Goal: Task Accomplishment & Management: Complete application form

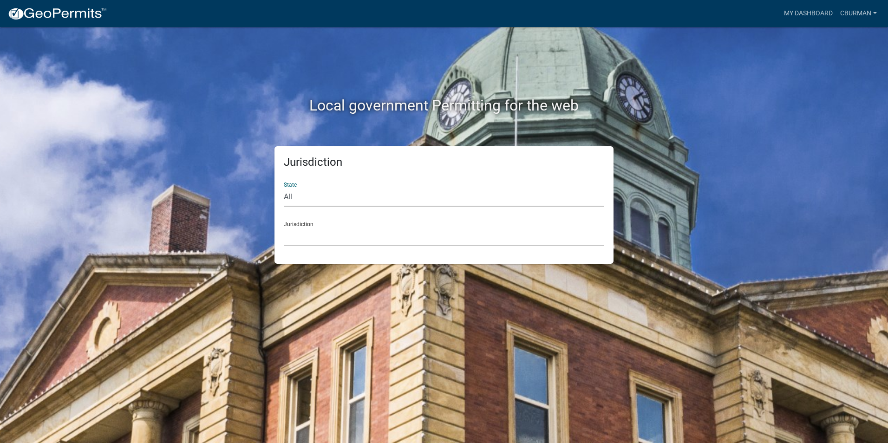
click at [308, 197] on select "All [US_STATE] [US_STATE] [US_STATE] [US_STATE] [US_STATE] [US_STATE] [US_STATE…" at bounding box center [444, 197] width 320 height 19
select select "[US_STATE]"
click at [284, 188] on select "All [US_STATE] [US_STATE] [US_STATE] [US_STATE] [US_STATE] [US_STATE] [US_STATE…" at bounding box center [444, 197] width 320 height 19
click at [316, 240] on select "City of [GEOGRAPHIC_DATA], [US_STATE] City of [GEOGRAPHIC_DATA], [US_STATE] Cit…" at bounding box center [444, 236] width 320 height 19
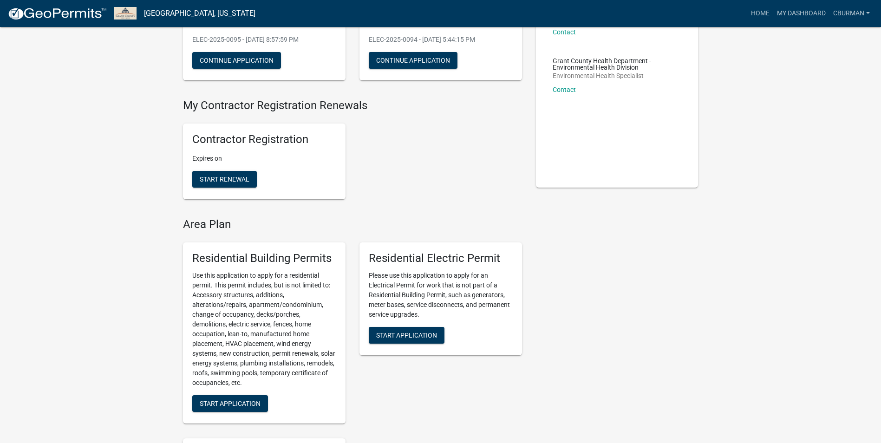
scroll to position [139, 0]
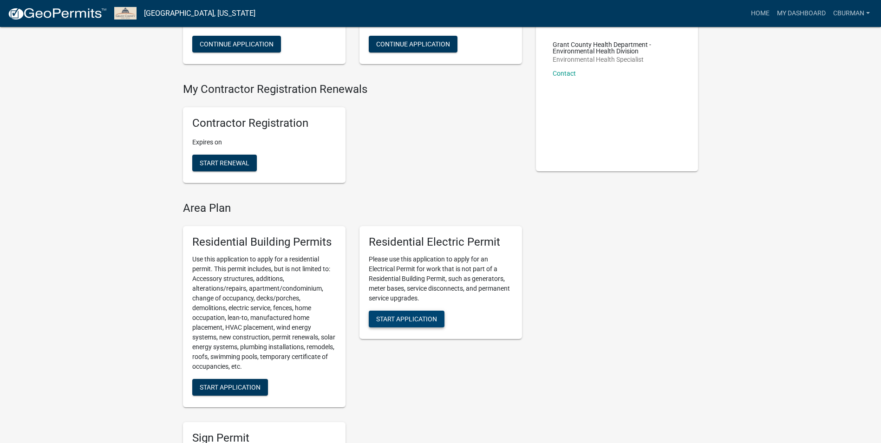
click at [421, 321] on span "Start Application" at bounding box center [406, 318] width 61 height 7
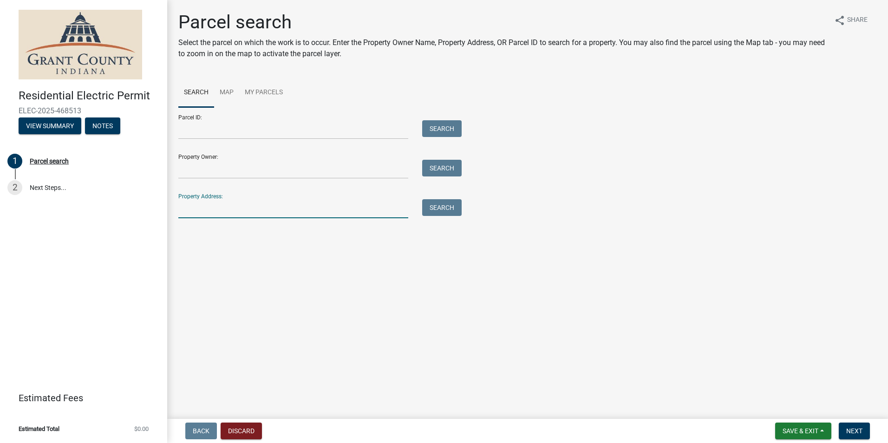
click at [230, 212] on input "Property Address:" at bounding box center [293, 208] width 230 height 19
type input "[STREET_ADDRESS]"
click at [441, 209] on button "Search" at bounding box center [441, 207] width 39 height 17
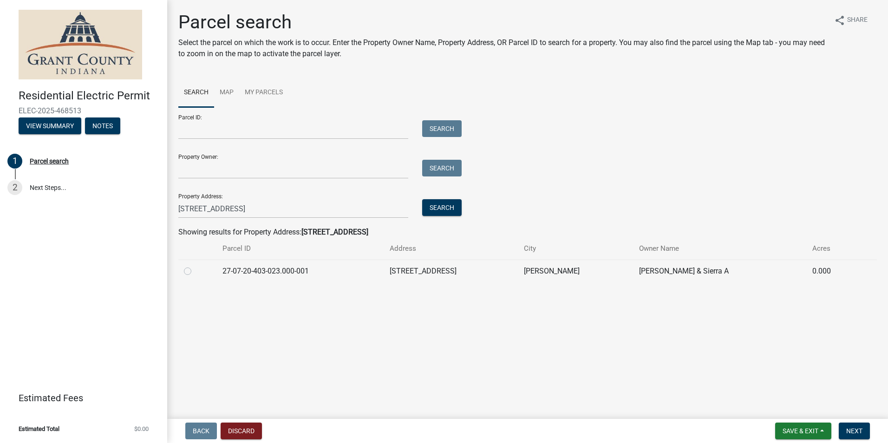
click at [195, 266] on label at bounding box center [195, 266] width 0 height 0
click at [195, 272] on input "radio" at bounding box center [198, 269] width 6 height 6
radio input "true"
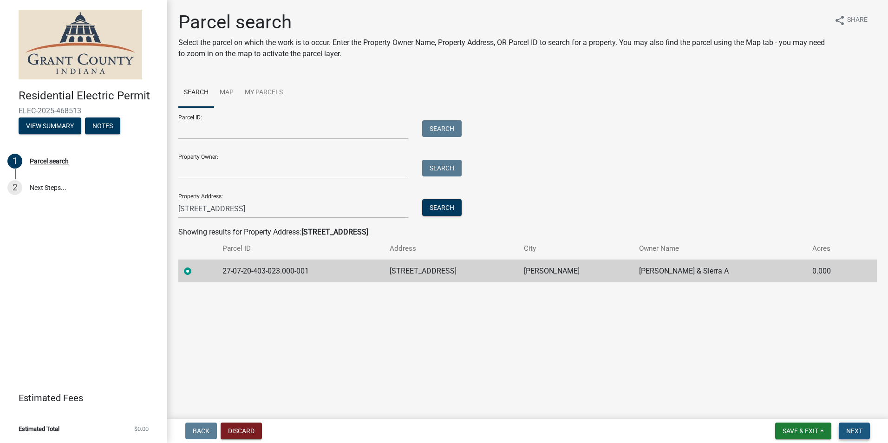
click at [856, 431] on span "Next" at bounding box center [854, 430] width 16 height 7
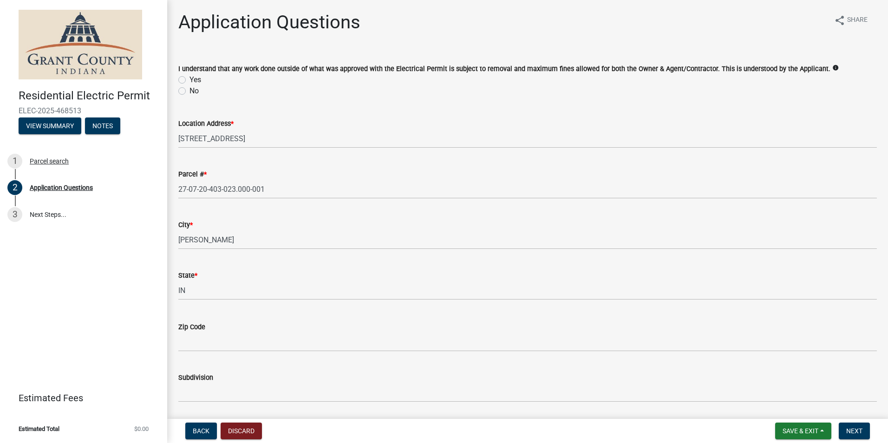
click at [189, 80] on label "Yes" at bounding box center [195, 79] width 12 height 11
click at [189, 80] on input "Yes" at bounding box center [192, 77] width 6 height 6
radio input "true"
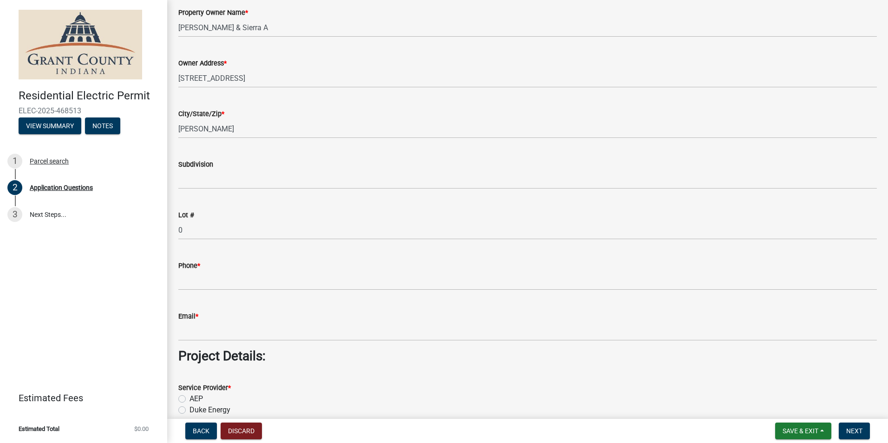
scroll to position [557, 0]
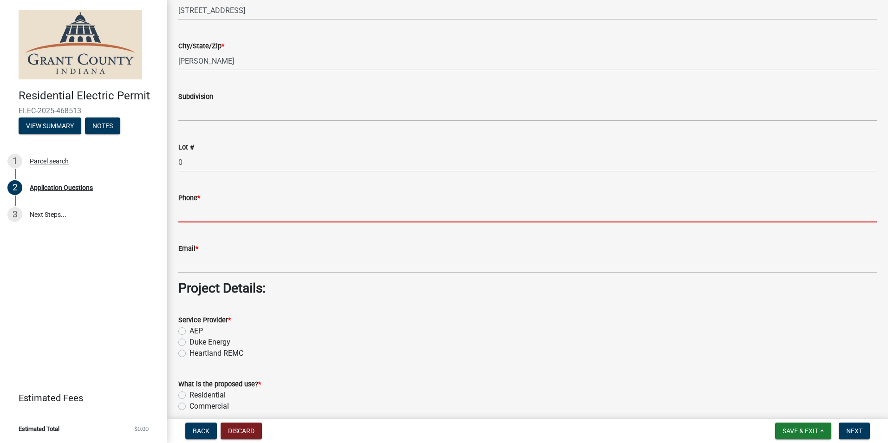
click at [213, 216] on input "Phone *" at bounding box center [527, 212] width 698 height 19
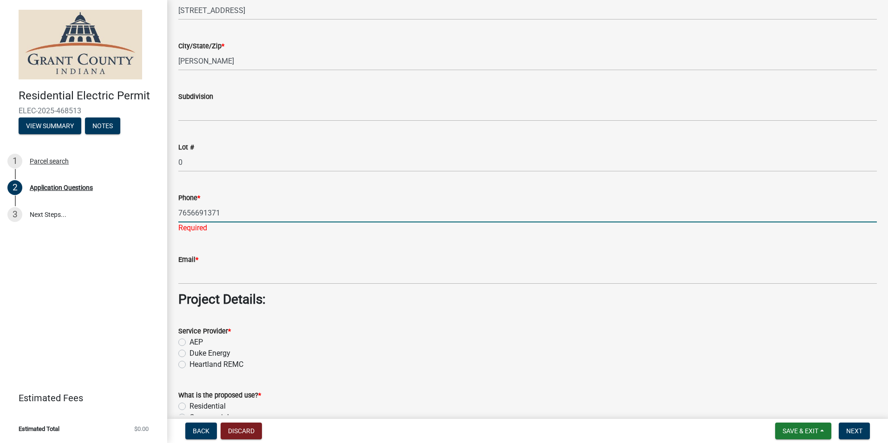
type input "7656691371"
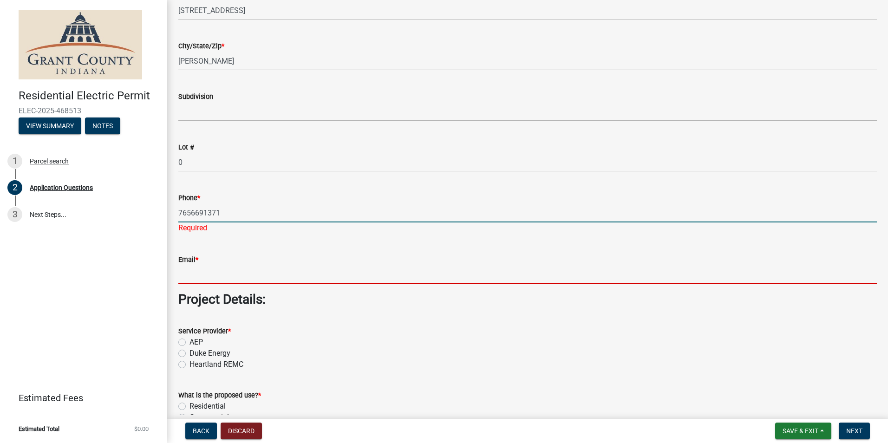
click at [241, 273] on input "Email *" at bounding box center [527, 274] width 698 height 19
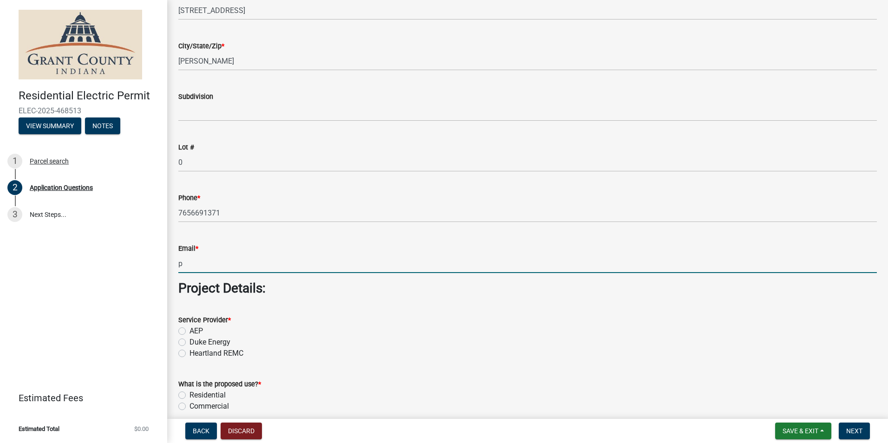
type input "[EMAIL_ADDRESS][DOMAIN_NAME]"
click at [189, 333] on label "AEP" at bounding box center [195, 331] width 13 height 11
click at [189, 332] on input "AEP" at bounding box center [192, 329] width 6 height 6
radio input "true"
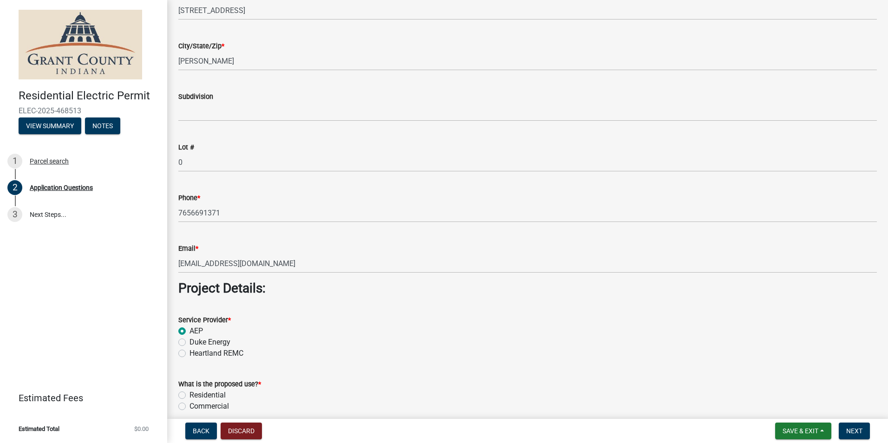
click at [189, 392] on label "Residential" at bounding box center [207, 395] width 36 height 11
click at [189, 392] on input "Residential" at bounding box center [192, 393] width 6 height 6
radio input "true"
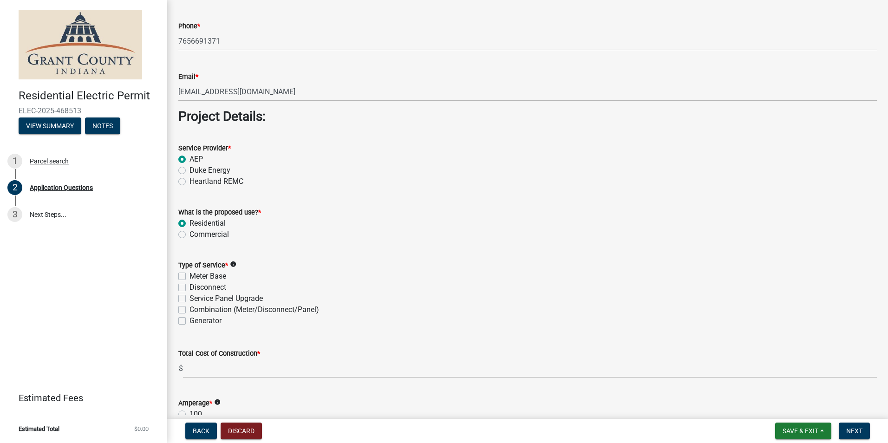
scroll to position [789, 0]
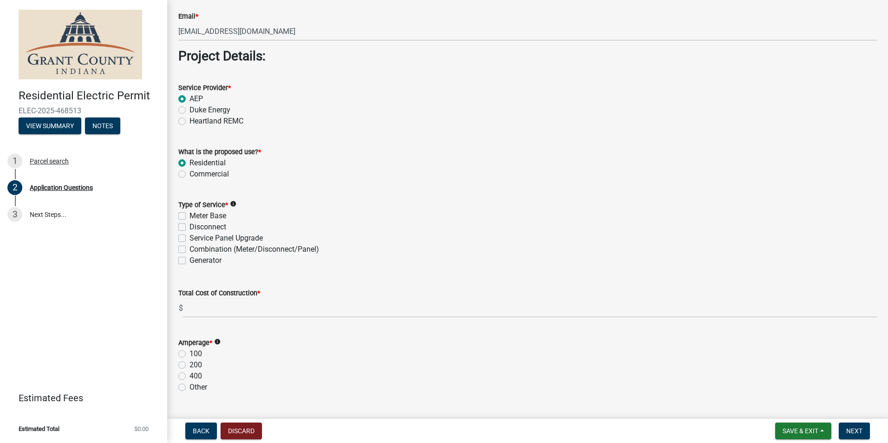
click at [189, 215] on label "Meter Base" at bounding box center [207, 215] width 37 height 11
click at [189, 215] on input "Meter Base" at bounding box center [192, 213] width 6 height 6
checkbox input "true"
checkbox input "false"
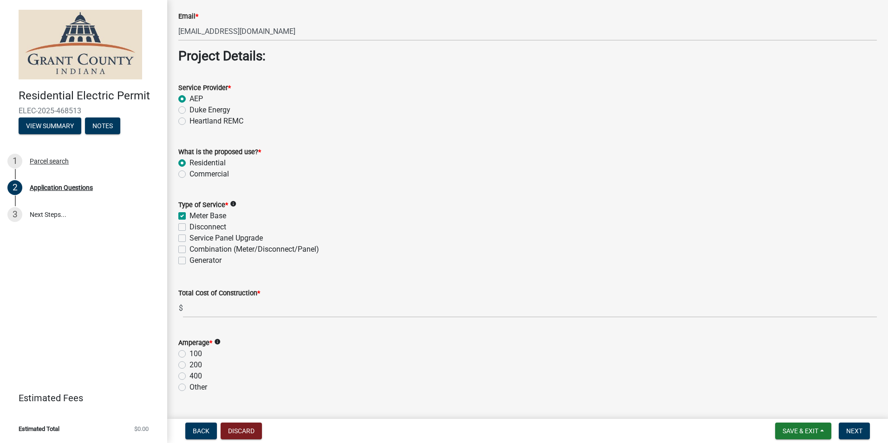
checkbox input "false"
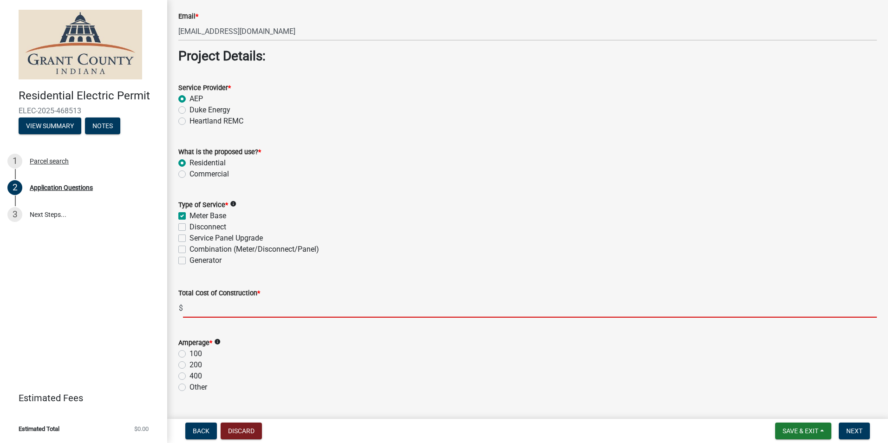
click at [258, 308] on input "text" at bounding box center [530, 308] width 694 height 19
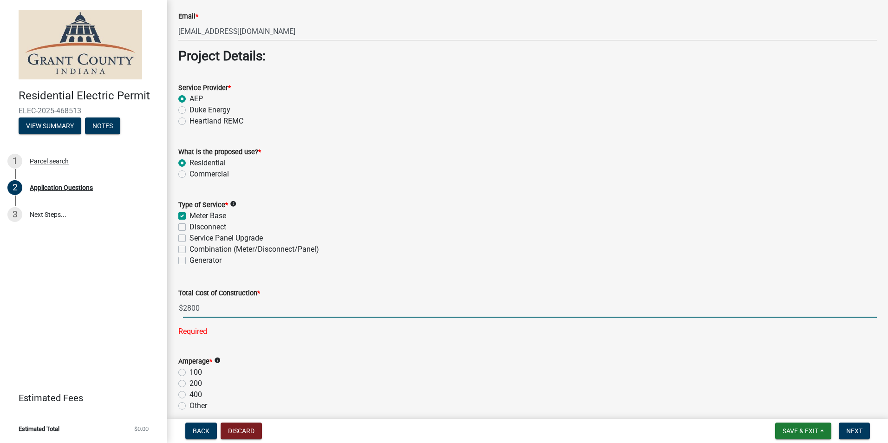
type input "2800.00"
click at [181, 383] on div "Amperage * info 100 200 400 Other" at bounding box center [527, 384] width 698 height 56
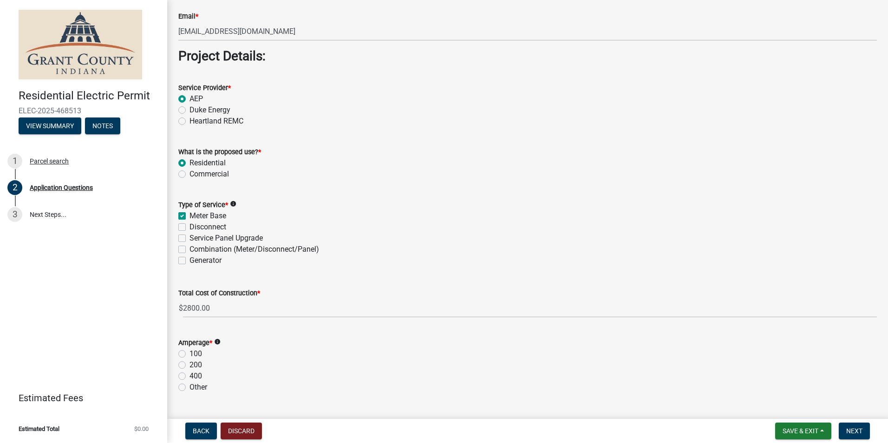
click at [327, 352] on div "100" at bounding box center [527, 353] width 698 height 11
click at [189, 365] on label "200" at bounding box center [195, 364] width 13 height 11
click at [189, 365] on input "200" at bounding box center [192, 362] width 6 height 6
radio input "true"
click at [359, 360] on div "200" at bounding box center [527, 364] width 698 height 11
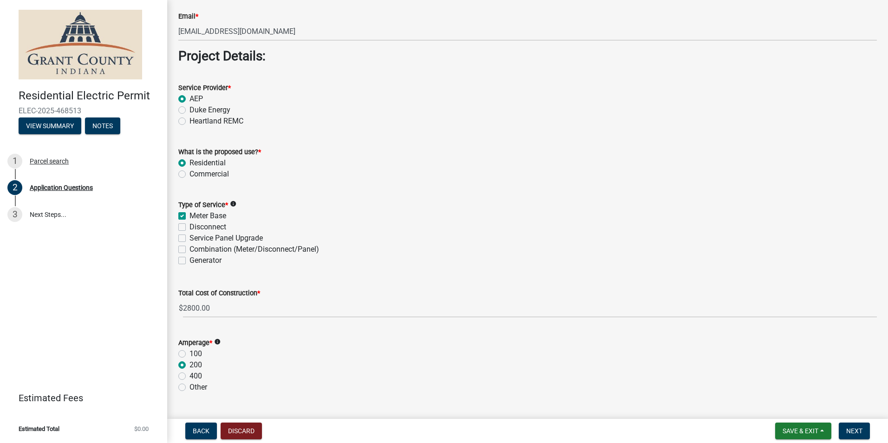
click at [189, 226] on label "Disconnect" at bounding box center [207, 227] width 37 height 11
click at [189, 226] on input "Disconnect" at bounding box center [192, 225] width 6 height 6
checkbox input "true"
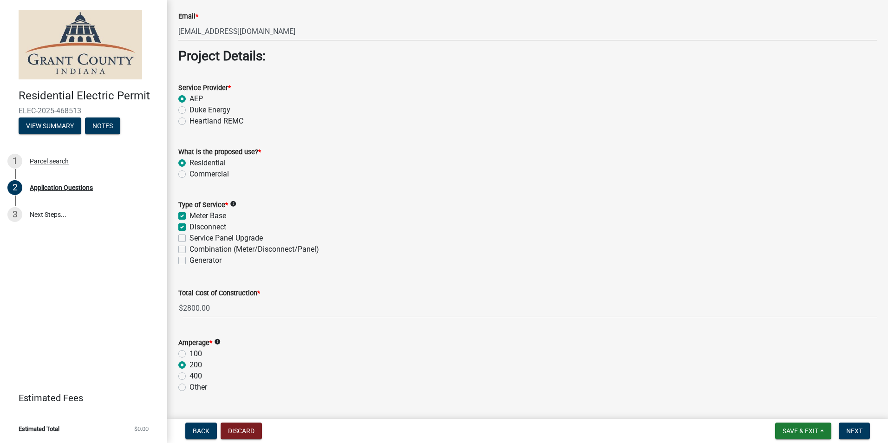
checkbox input "false"
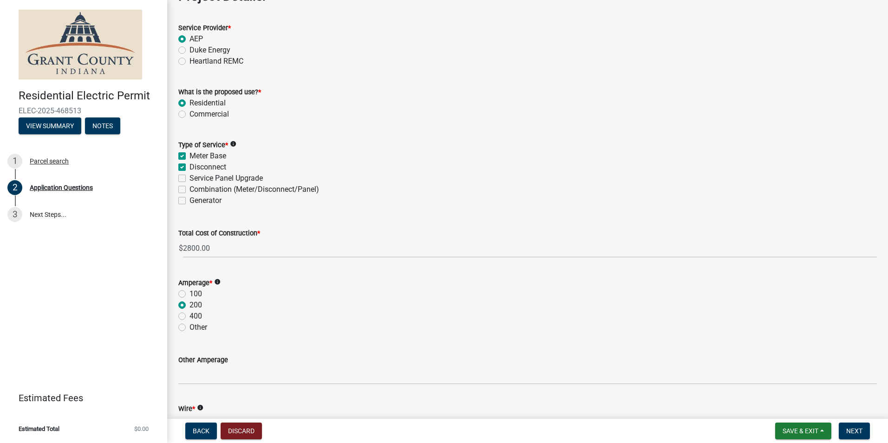
scroll to position [975, 0]
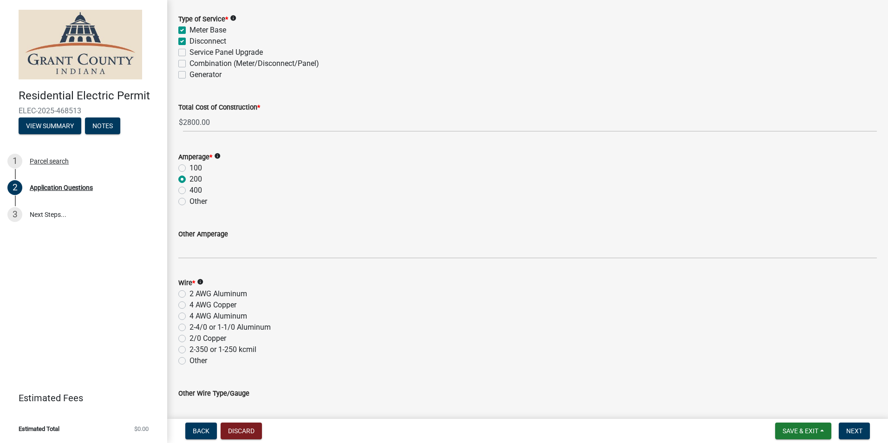
click at [189, 328] on label "2-4/0 or 1-1/0 Aluminum" at bounding box center [229, 327] width 81 height 11
click at [189, 328] on input "2-4/0 or 1-1/0 Aluminum" at bounding box center [192, 325] width 6 height 6
radio input "true"
click at [373, 343] on div "2/0 Copper" at bounding box center [527, 338] width 698 height 11
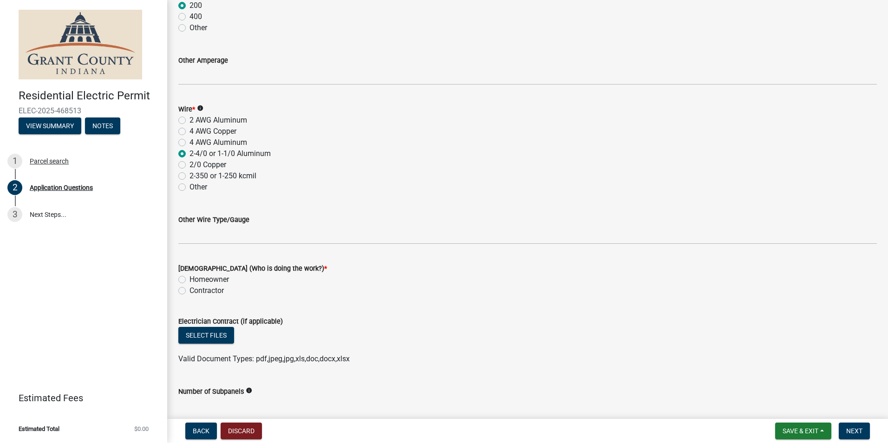
scroll to position [1207, 0]
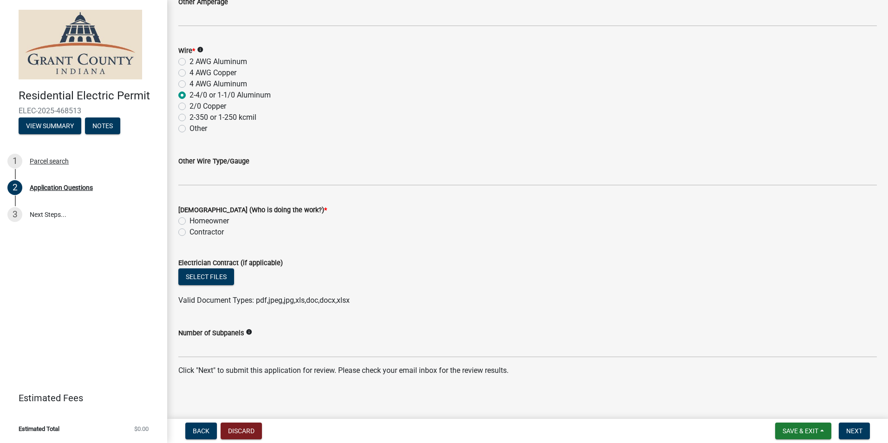
click at [189, 234] on label "Contractor" at bounding box center [206, 232] width 34 height 11
click at [189, 233] on input "Contractor" at bounding box center [192, 230] width 6 height 6
radio input "true"
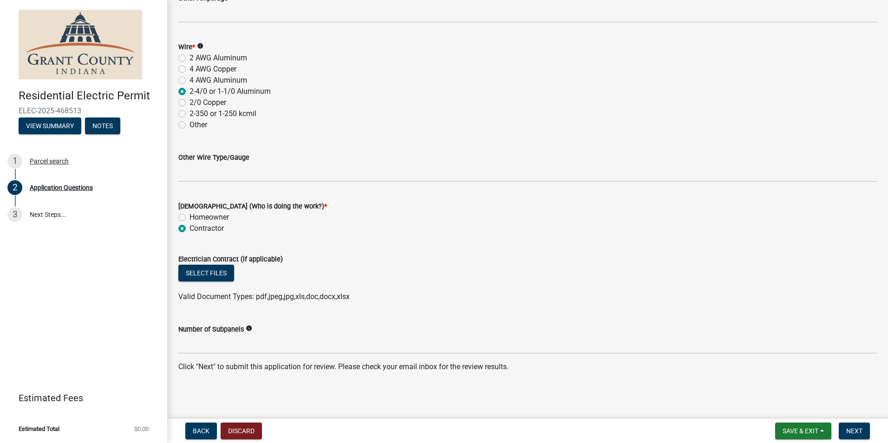
scroll to position [1212, 0]
click at [860, 433] on span "Next" at bounding box center [854, 430] width 16 height 7
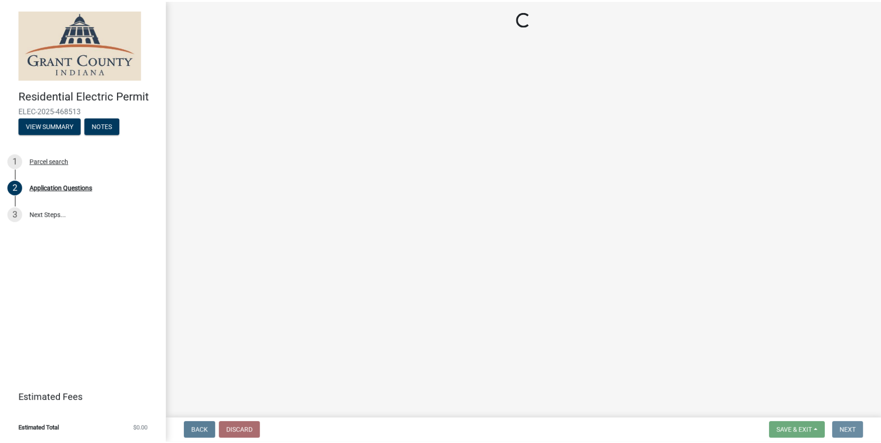
scroll to position [0, 0]
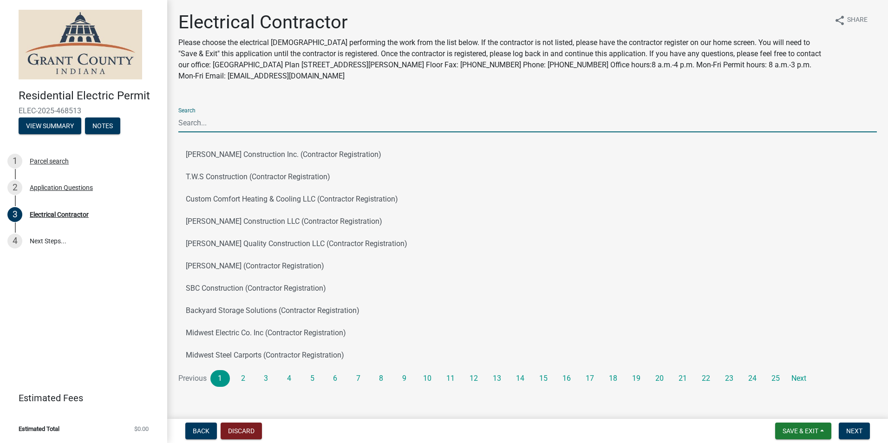
click at [218, 119] on input "Search" at bounding box center [527, 122] width 698 height 19
type input "[PERSON_NAME]"
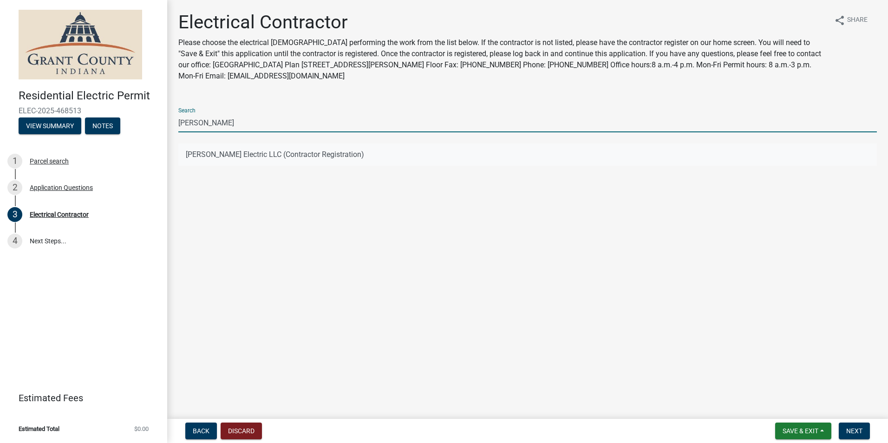
click at [242, 155] on button "[PERSON_NAME] Electric LLC (Contractor Registration)" at bounding box center [527, 154] width 698 height 22
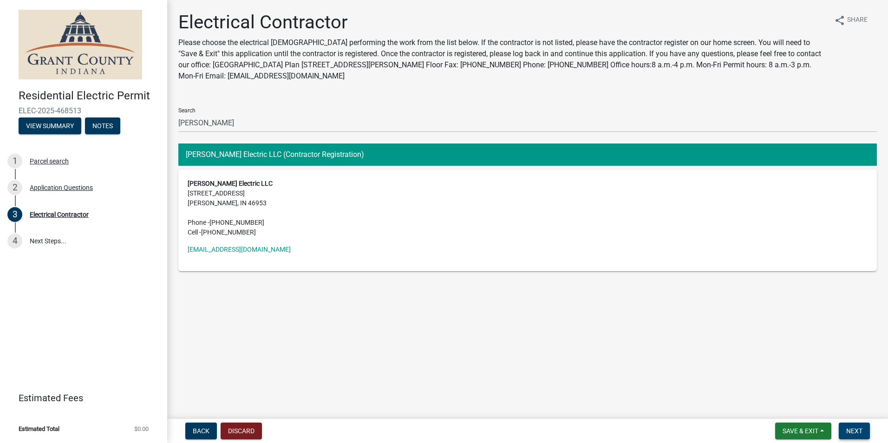
click at [862, 434] on span "Next" at bounding box center [854, 430] width 16 height 7
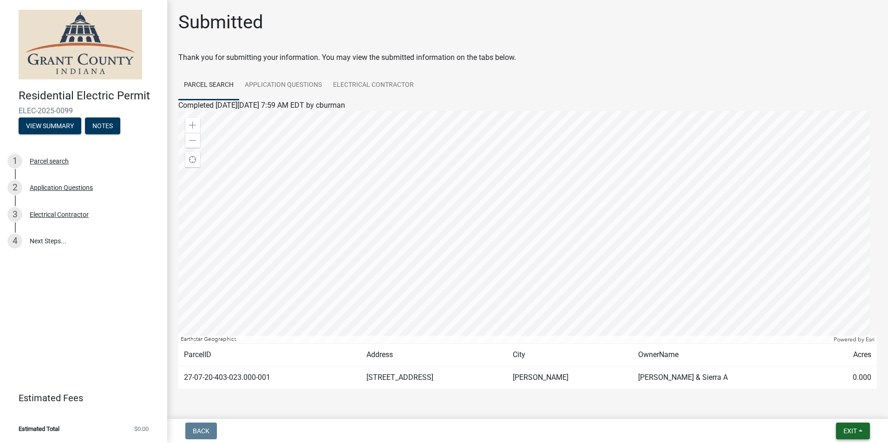
click at [851, 432] on span "Exit" at bounding box center [849, 430] width 13 height 7
click at [826, 408] on button "Save & Exit" at bounding box center [832, 407] width 74 height 22
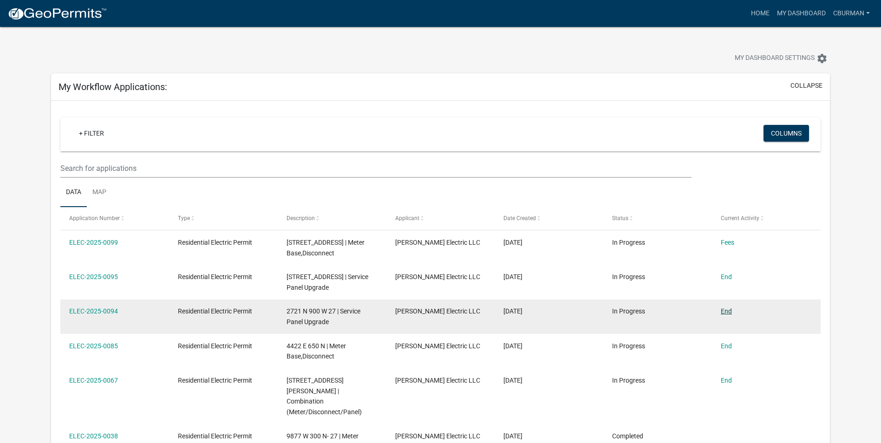
click at [727, 310] on link "End" at bounding box center [726, 310] width 11 height 7
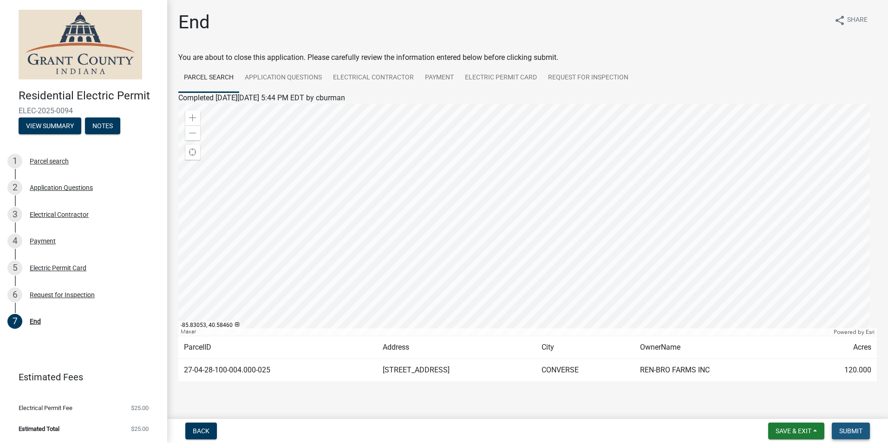
click at [851, 431] on span "Submit" at bounding box center [850, 430] width 23 height 7
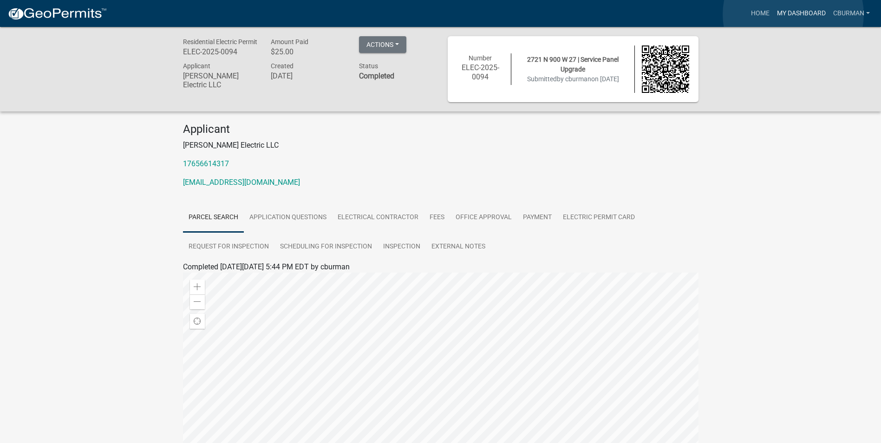
click at [793, 14] on link "My Dashboard" at bounding box center [801, 14] width 56 height 18
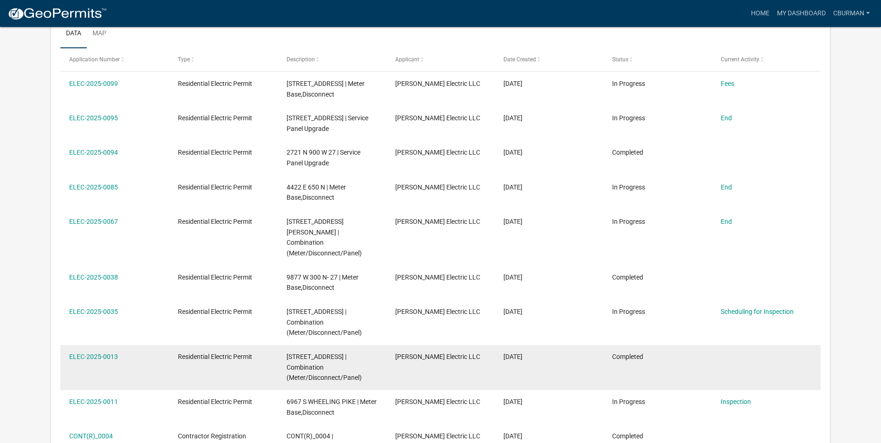
scroll to position [77, 0]
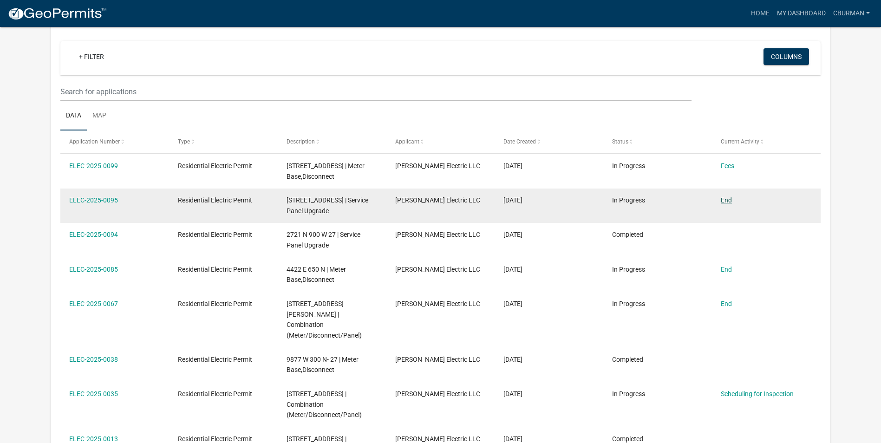
click at [728, 200] on link "End" at bounding box center [726, 199] width 11 height 7
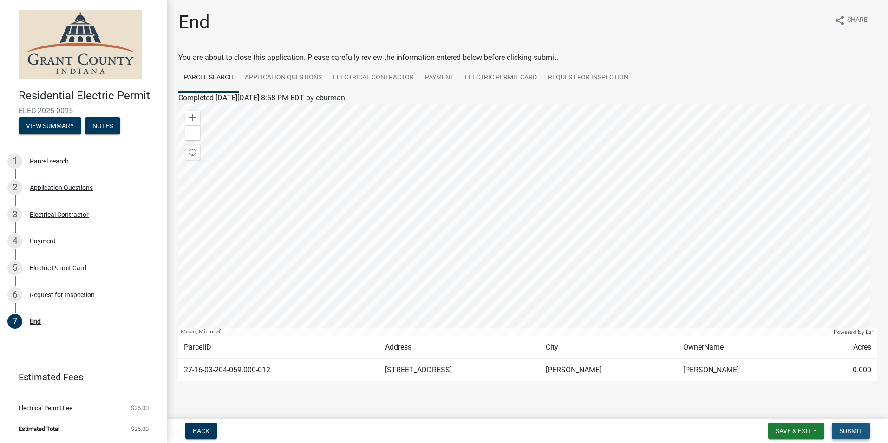
click at [853, 430] on span "Submit" at bounding box center [850, 430] width 23 height 7
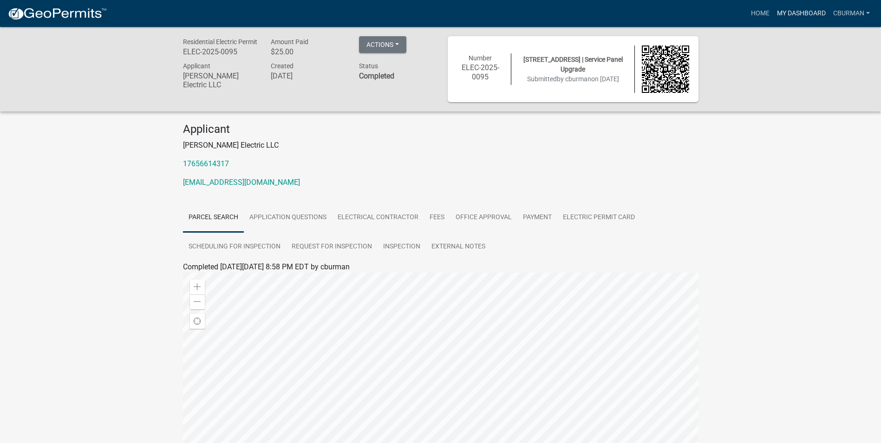
click at [803, 10] on link "My Dashboard" at bounding box center [801, 14] width 56 height 18
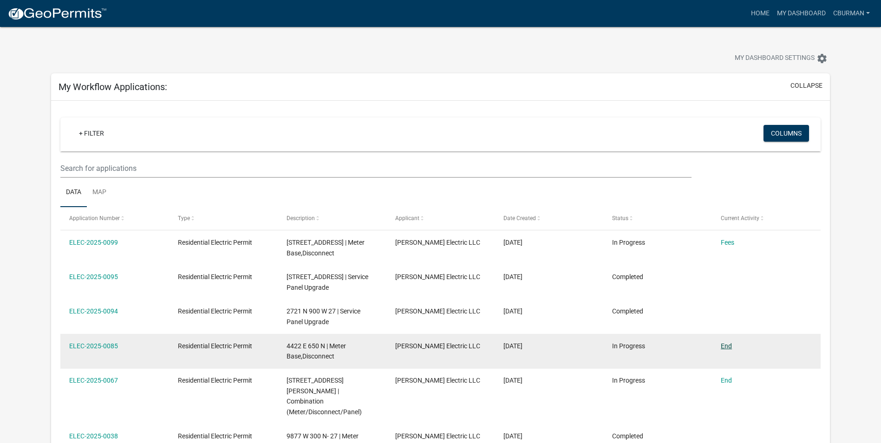
click at [726, 344] on link "End" at bounding box center [726, 345] width 11 height 7
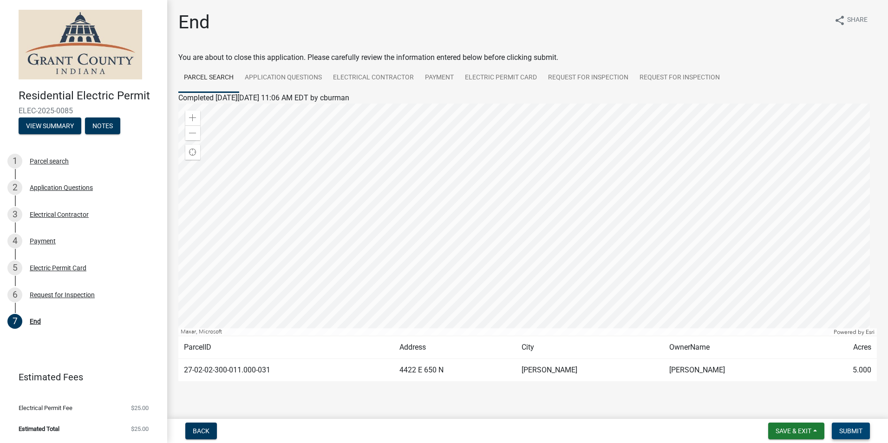
click at [855, 431] on span "Submit" at bounding box center [850, 430] width 23 height 7
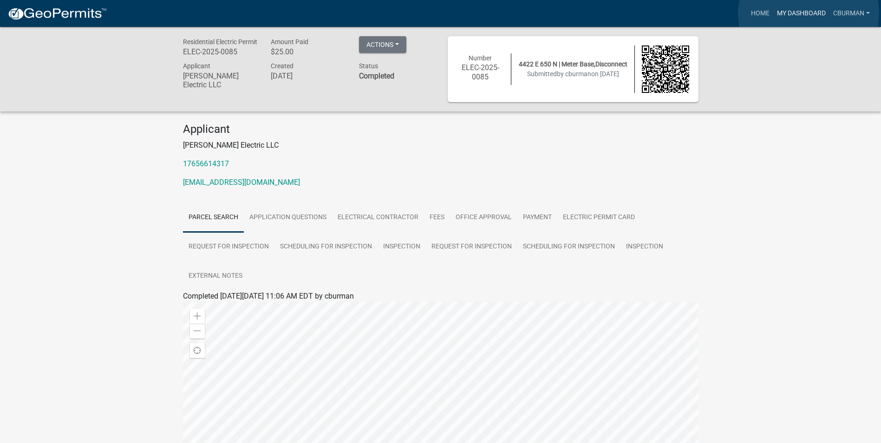
click at [808, 13] on link "My Dashboard" at bounding box center [801, 14] width 56 height 18
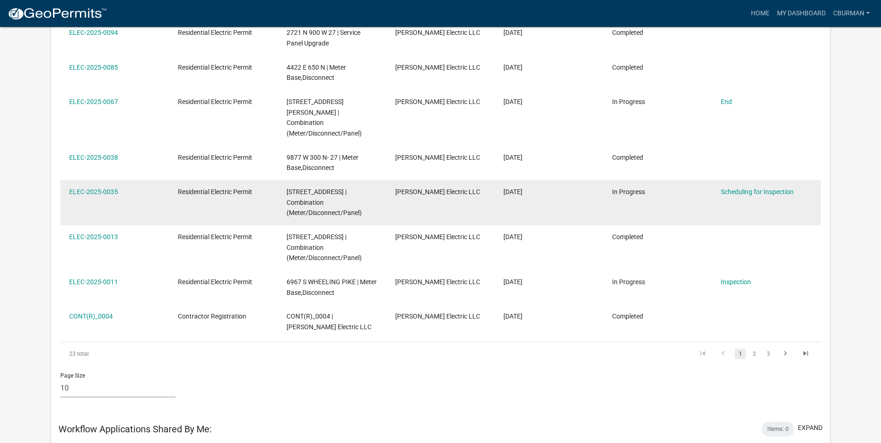
scroll to position [262, 0]
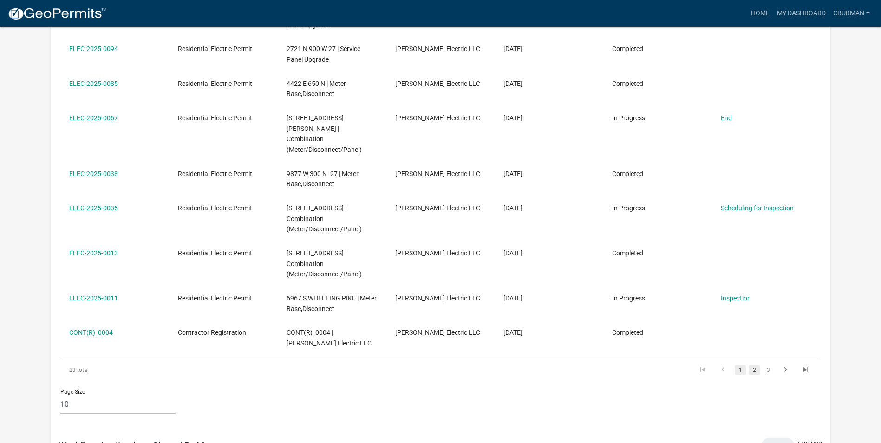
click at [756, 365] on link "2" at bounding box center [754, 370] width 11 height 10
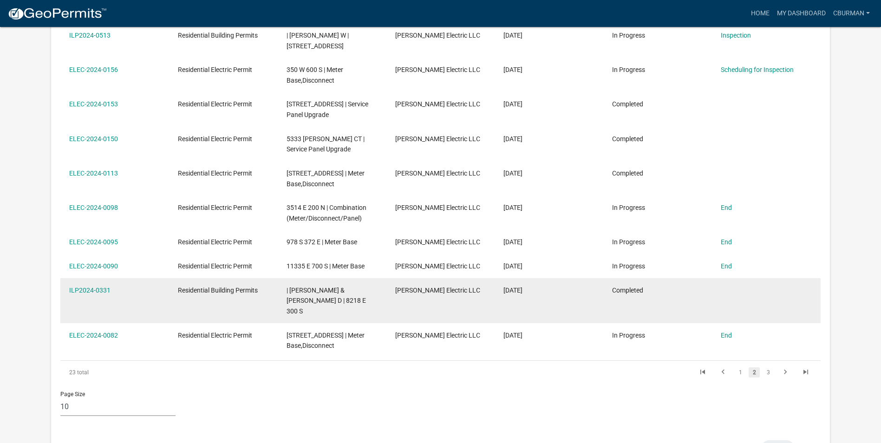
scroll to position [123, 0]
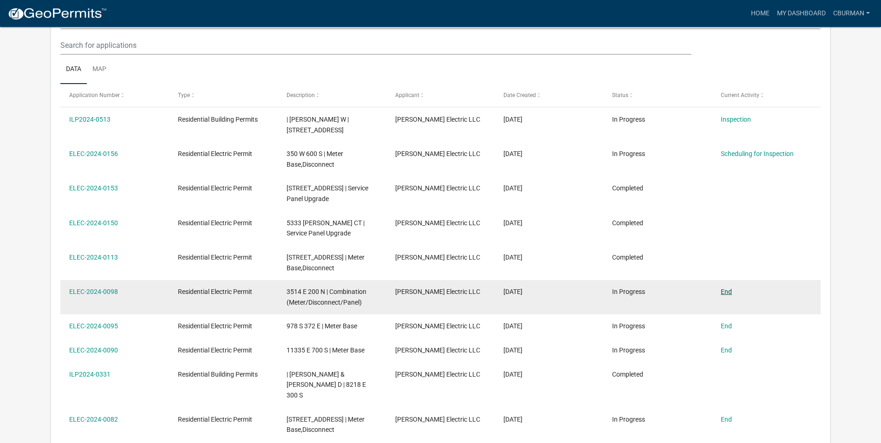
click at [724, 292] on link "End" at bounding box center [726, 291] width 11 height 7
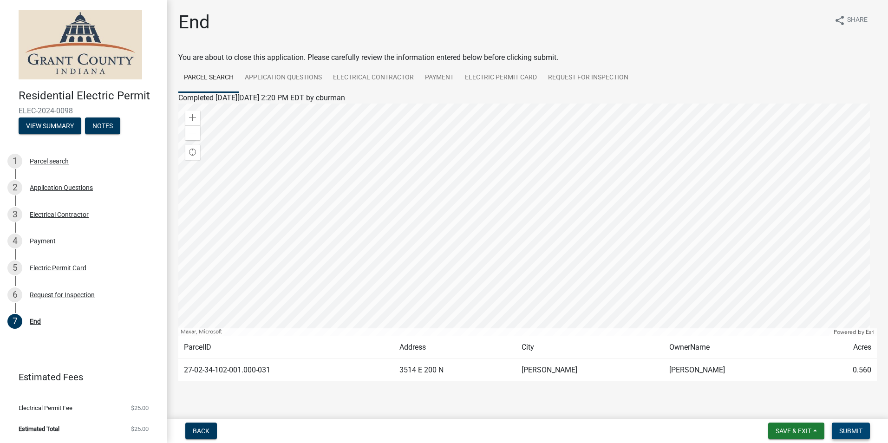
click at [853, 432] on span "Submit" at bounding box center [850, 430] width 23 height 7
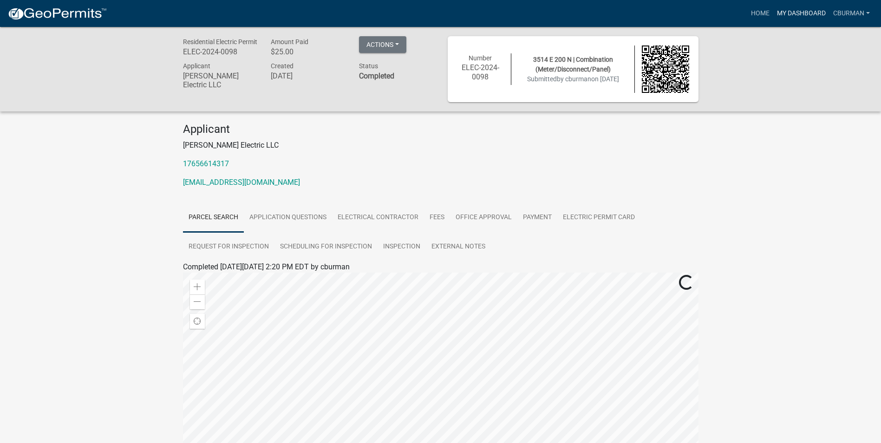
click at [799, 13] on link "My Dashboard" at bounding box center [801, 14] width 56 height 18
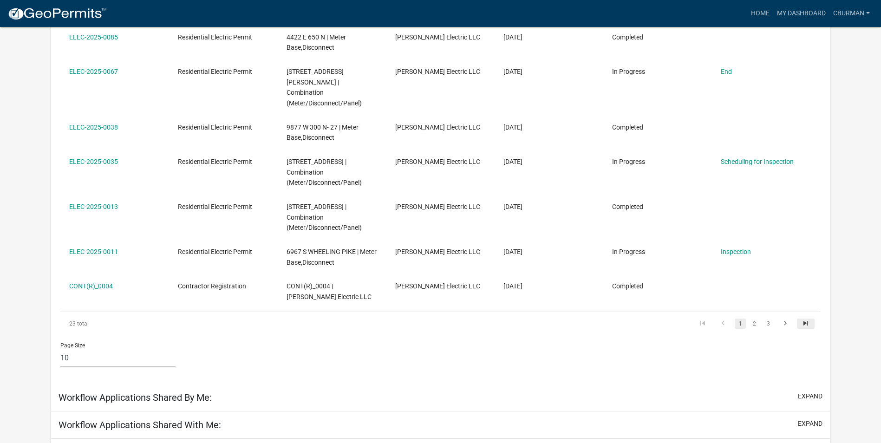
scroll to position [309, 0]
click at [787, 319] on icon "go to next page" at bounding box center [785, 324] width 12 height 11
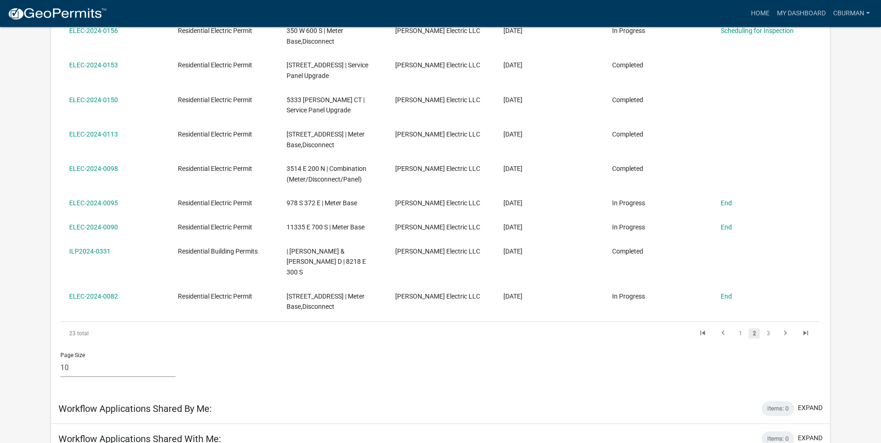
scroll to position [170, 0]
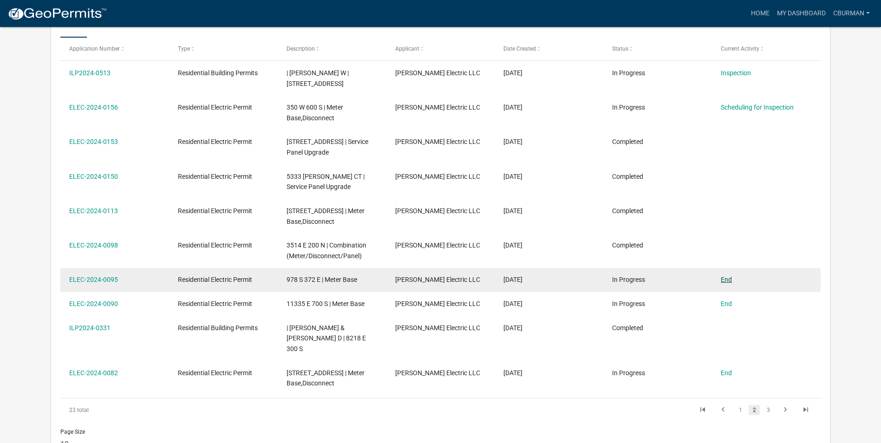
click at [723, 278] on link "End" at bounding box center [726, 279] width 11 height 7
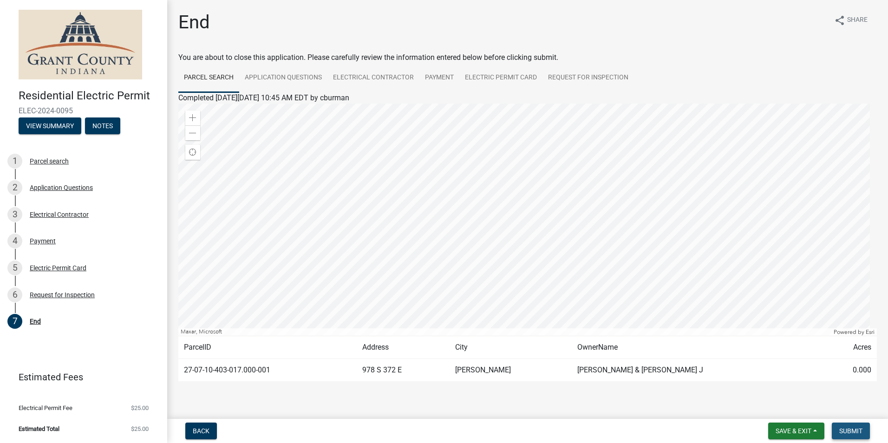
click at [852, 434] on span "Submit" at bounding box center [850, 430] width 23 height 7
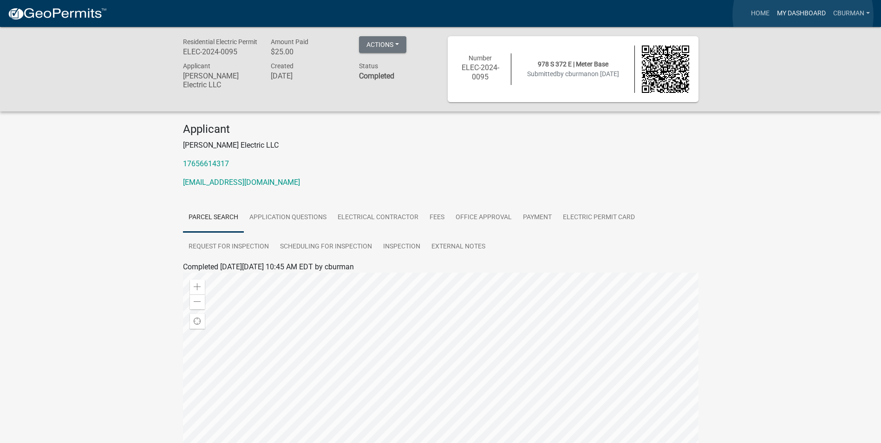
click at [803, 15] on link "My Dashboard" at bounding box center [801, 14] width 56 height 18
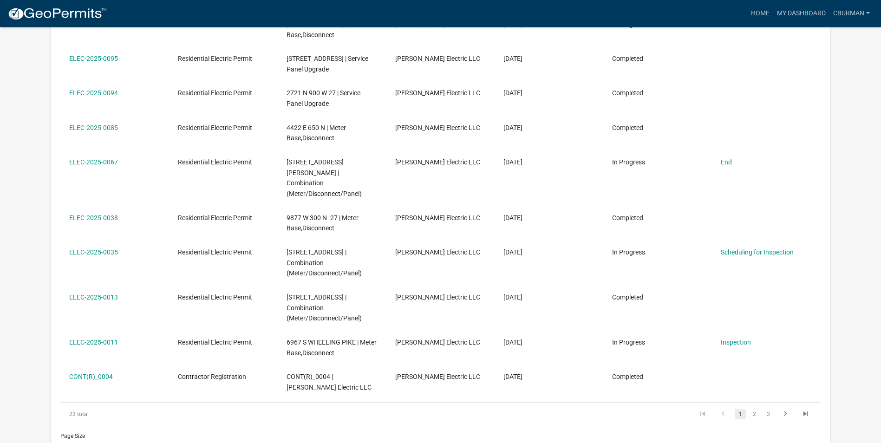
scroll to position [325, 0]
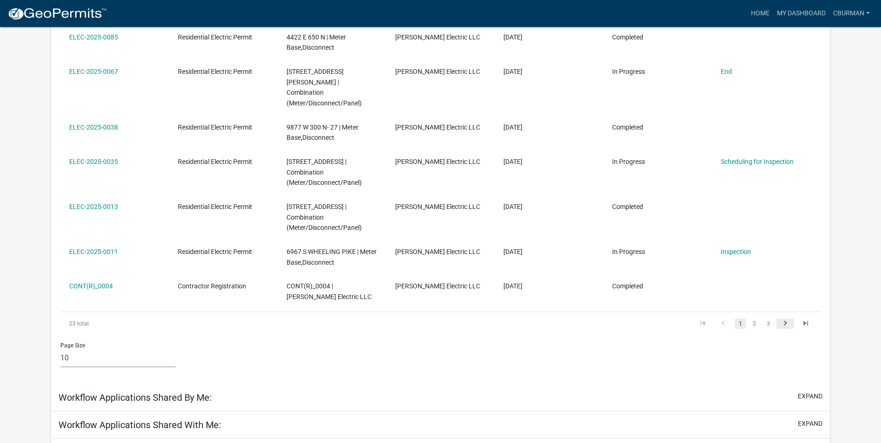
click at [786, 319] on icon "go to next page" at bounding box center [785, 324] width 12 height 11
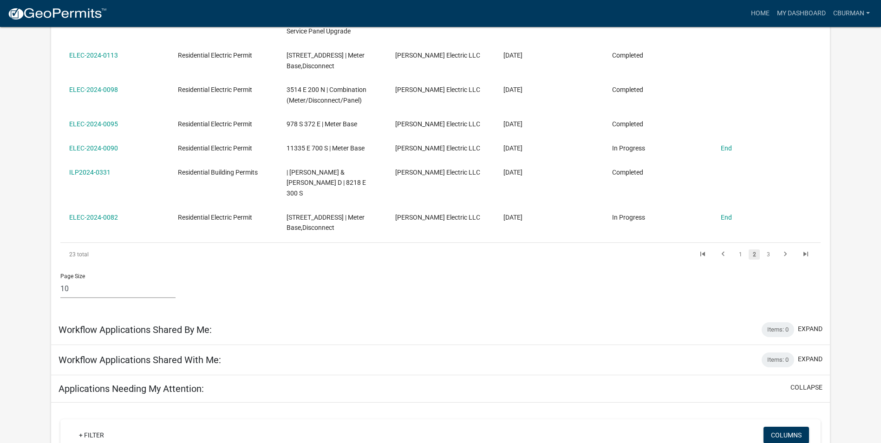
scroll to position [309, 0]
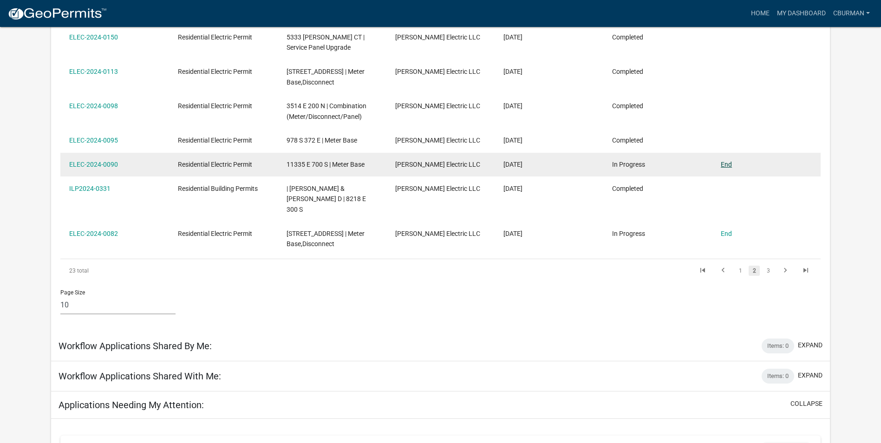
click at [726, 163] on link "End" at bounding box center [726, 164] width 11 height 7
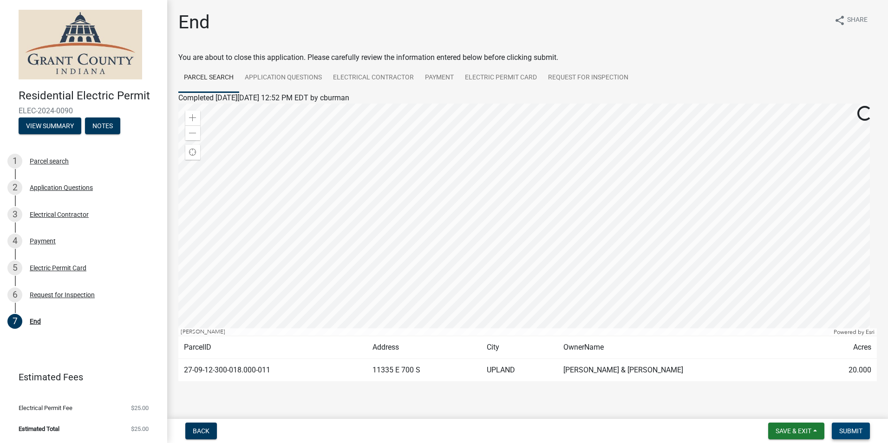
click at [851, 430] on span "Submit" at bounding box center [850, 430] width 23 height 7
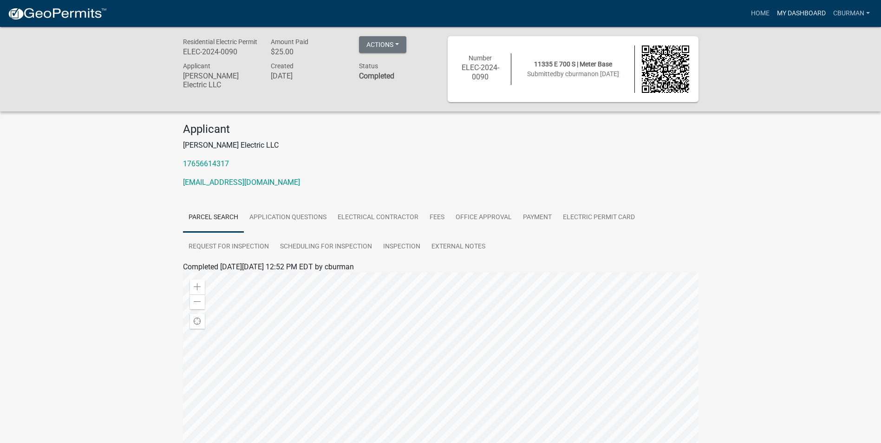
click at [795, 14] on link "My Dashboard" at bounding box center [801, 14] width 56 height 18
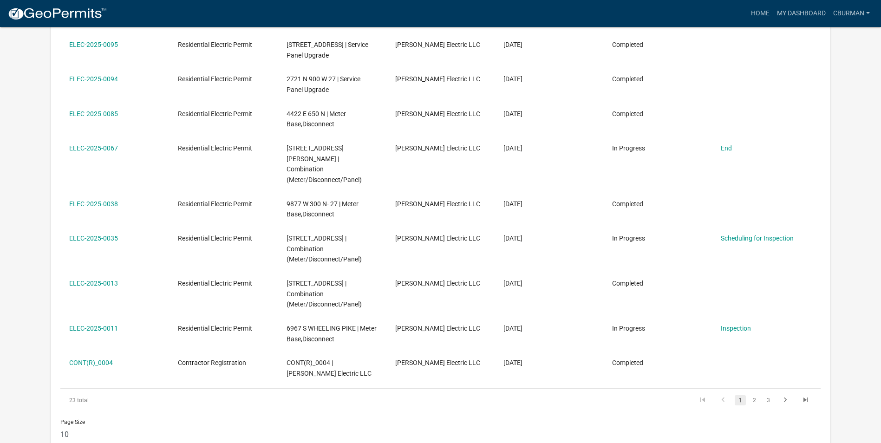
scroll to position [216, 0]
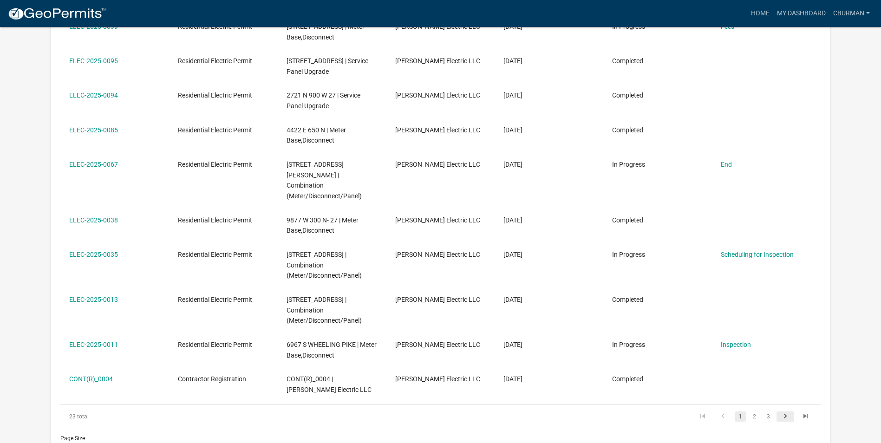
click at [782, 412] on icon "go to next page" at bounding box center [785, 417] width 12 height 11
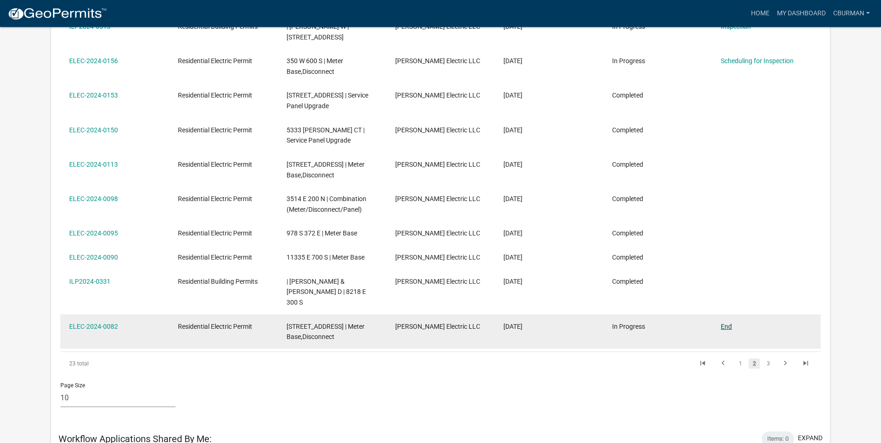
click at [727, 323] on link "End" at bounding box center [726, 326] width 11 height 7
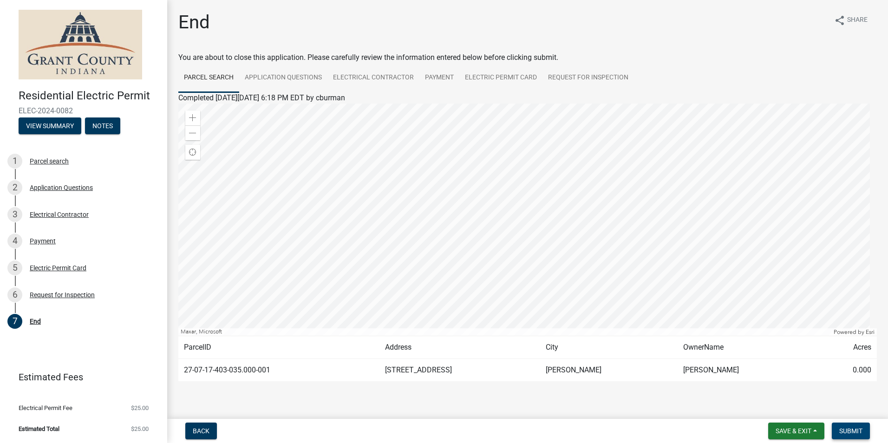
click at [854, 430] on span "Submit" at bounding box center [850, 430] width 23 height 7
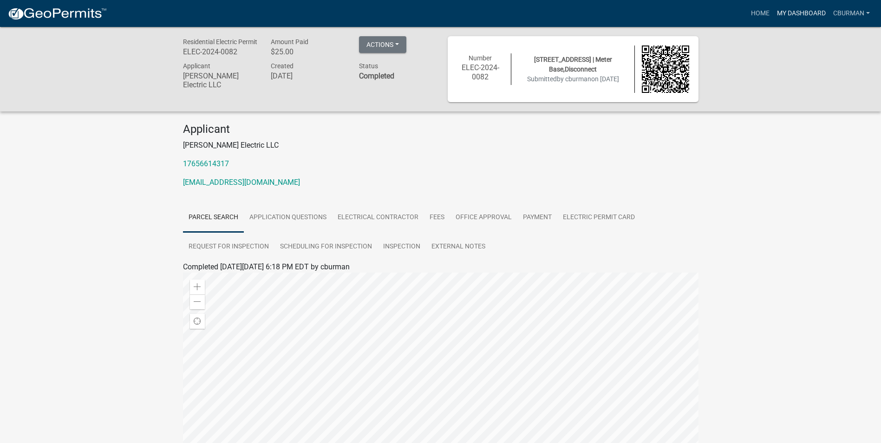
click at [806, 12] on link "My Dashboard" at bounding box center [801, 14] width 56 height 18
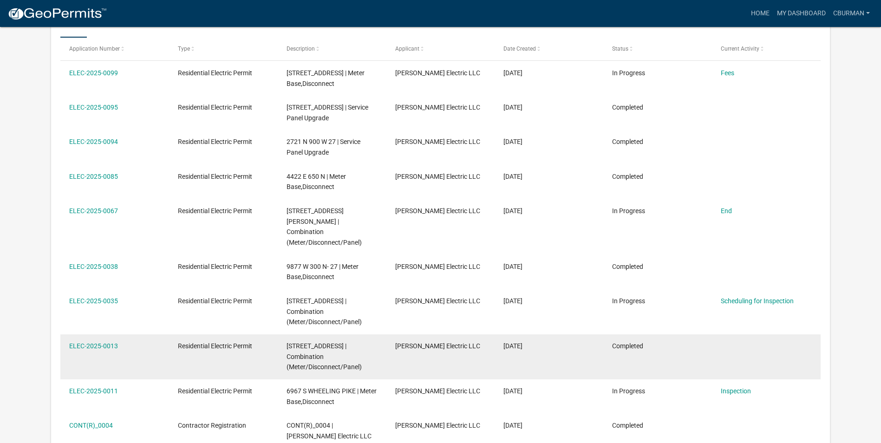
scroll to position [216, 0]
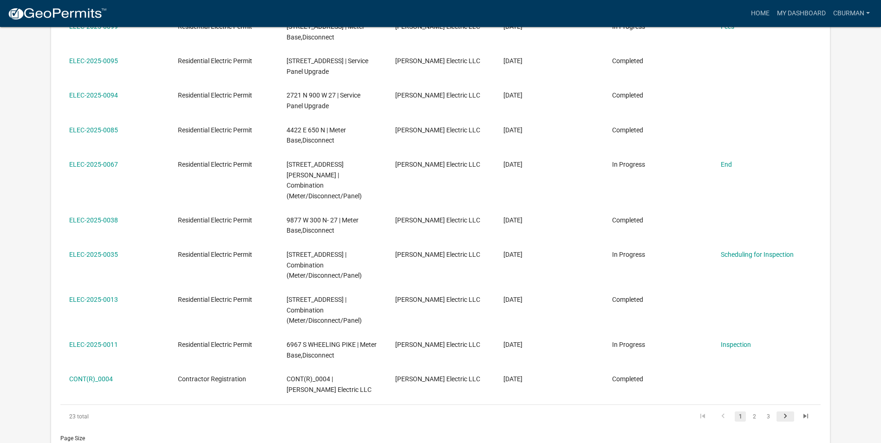
click at [785, 412] on icon "go to next page" at bounding box center [785, 417] width 12 height 11
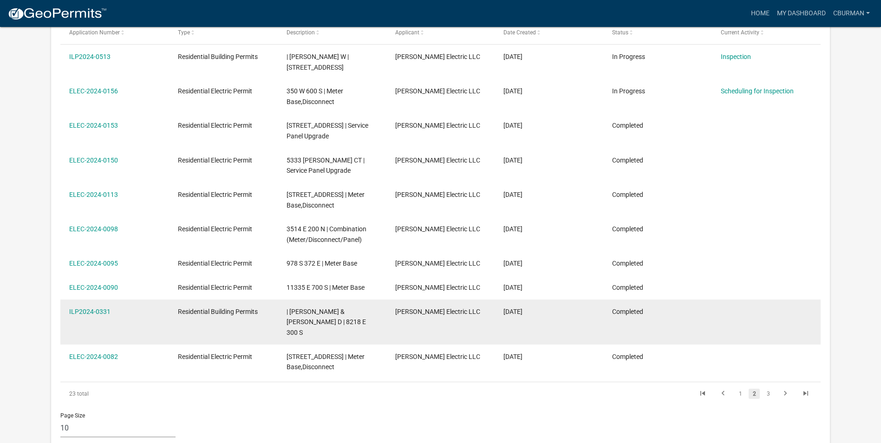
scroll to position [170, 0]
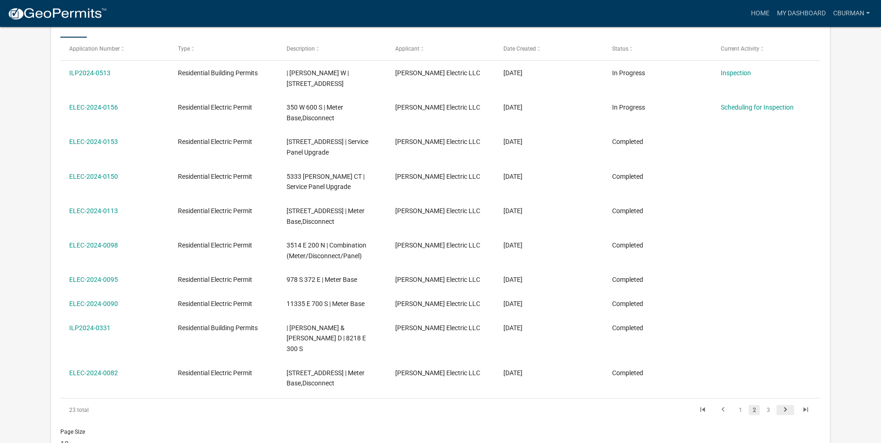
click at [783, 405] on icon "go to next page" at bounding box center [785, 410] width 12 height 11
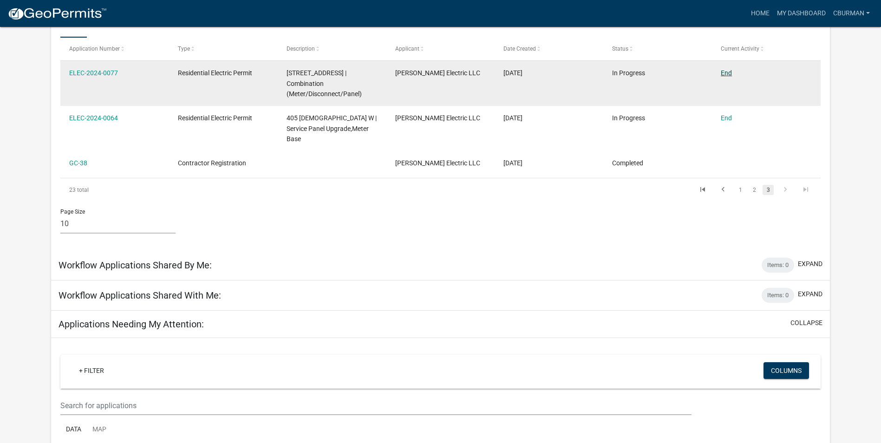
click at [725, 71] on link "End" at bounding box center [726, 72] width 11 height 7
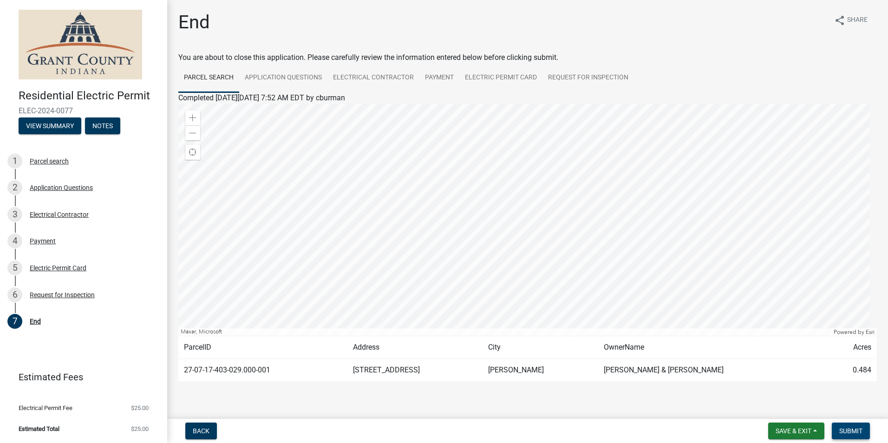
click at [850, 433] on span "Submit" at bounding box center [850, 430] width 23 height 7
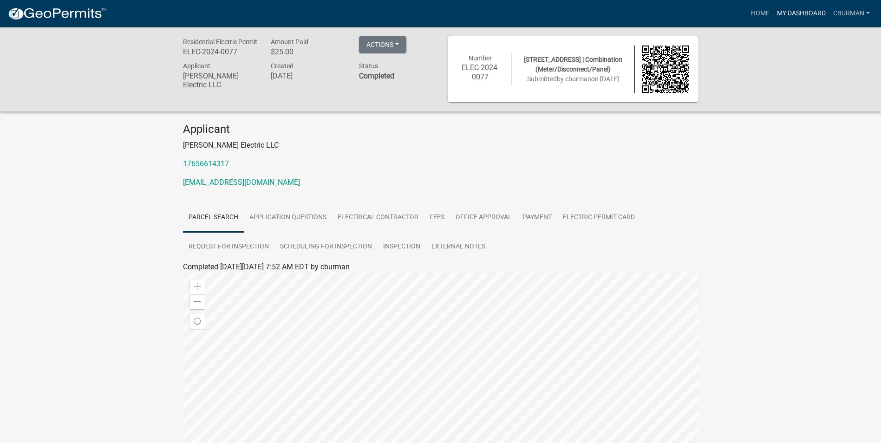
click at [801, 10] on link "My Dashboard" at bounding box center [801, 14] width 56 height 18
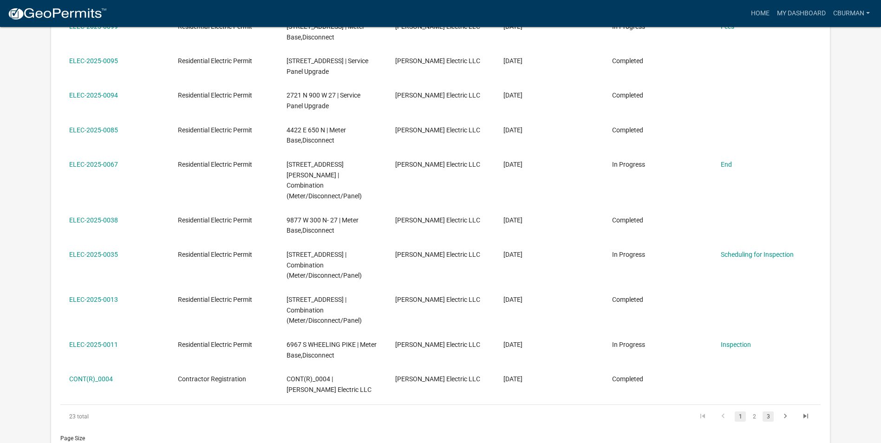
scroll to position [216, 0]
click at [769, 411] on link "3" at bounding box center [768, 416] width 11 height 10
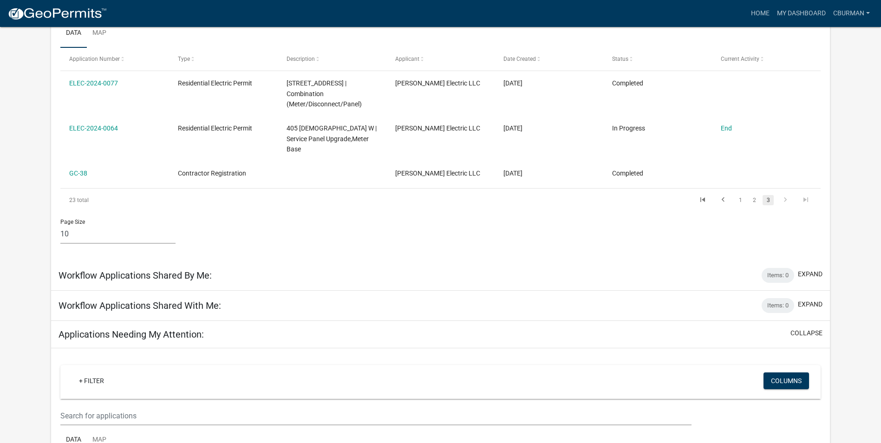
scroll to position [30, 0]
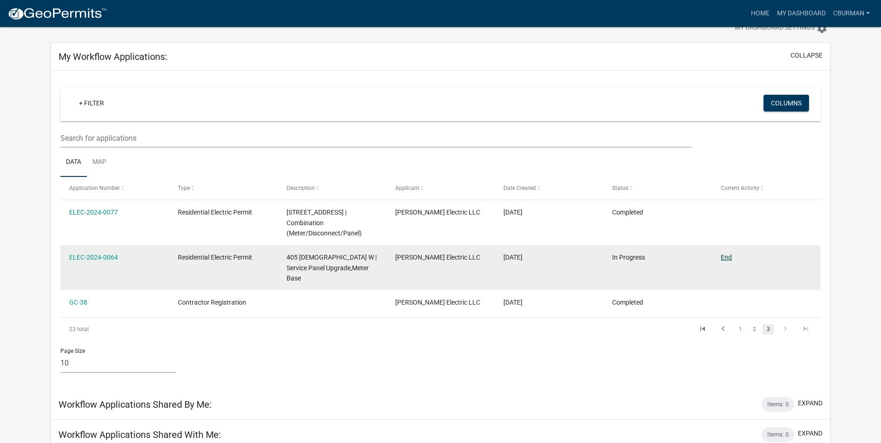
click at [724, 257] on link "End" at bounding box center [726, 257] width 11 height 7
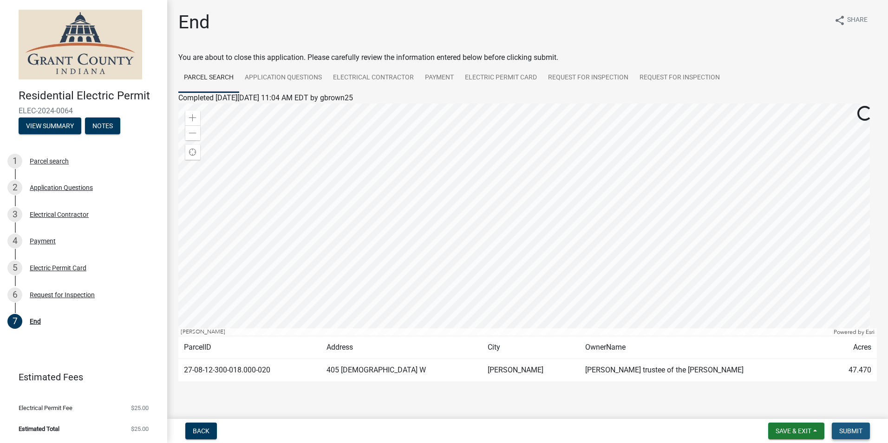
click at [850, 431] on span "Submit" at bounding box center [850, 430] width 23 height 7
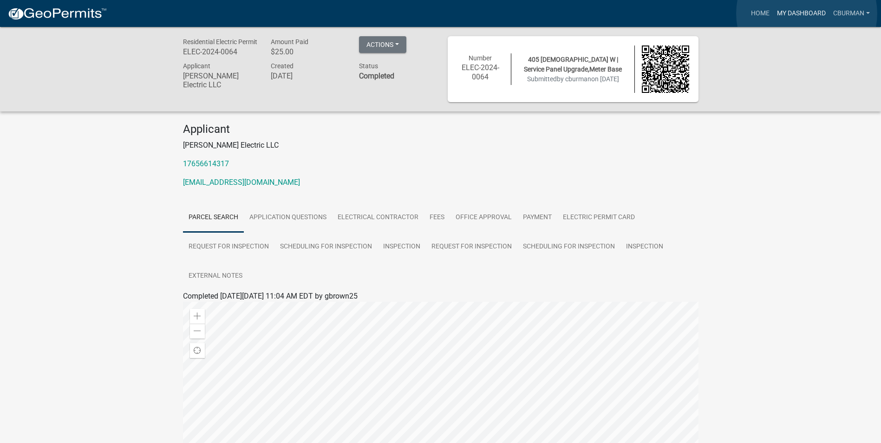
click at [807, 13] on link "My Dashboard" at bounding box center [801, 14] width 56 height 18
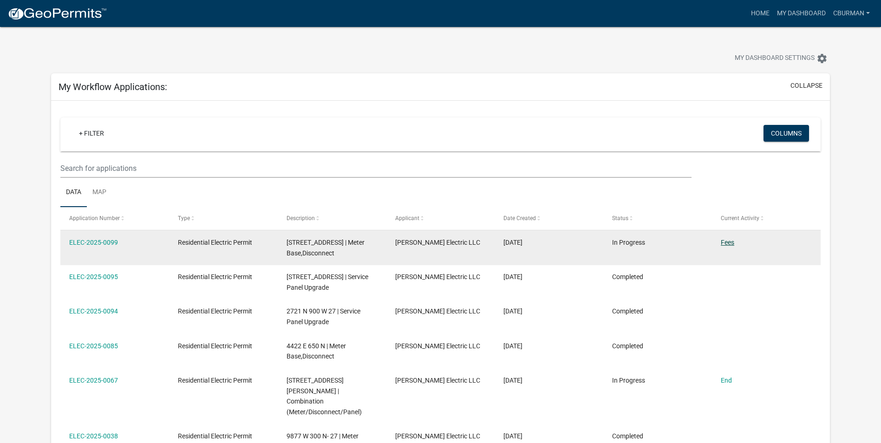
click at [727, 241] on link "Fees" at bounding box center [727, 242] width 13 height 7
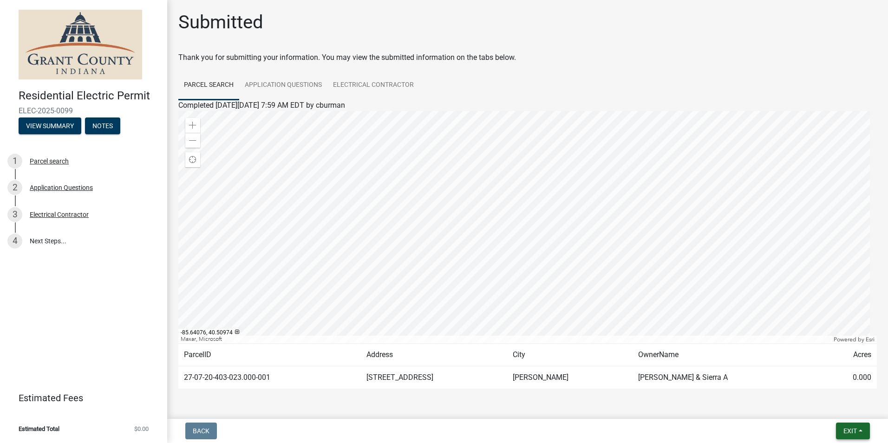
click at [858, 430] on button "Exit" at bounding box center [853, 431] width 34 height 17
click at [836, 407] on button "Save & Exit" at bounding box center [832, 407] width 74 height 22
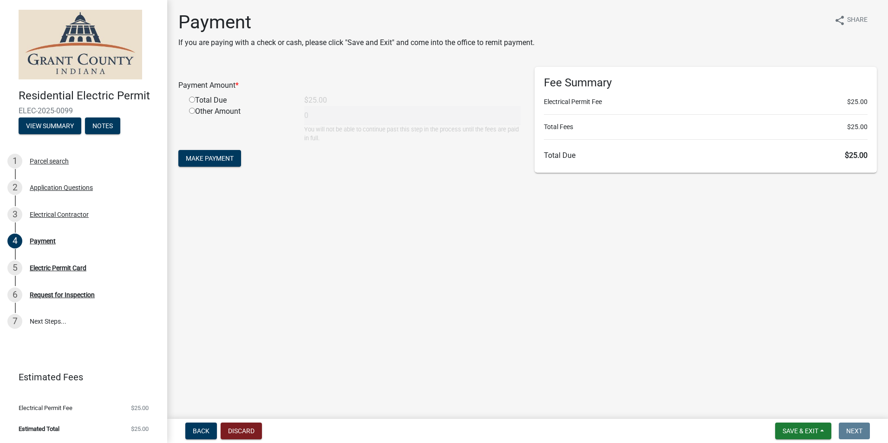
click at [190, 98] on input "radio" at bounding box center [192, 100] width 6 height 6
radio input "true"
type input "25"
click at [224, 160] on span "Make Payment" at bounding box center [210, 158] width 48 height 7
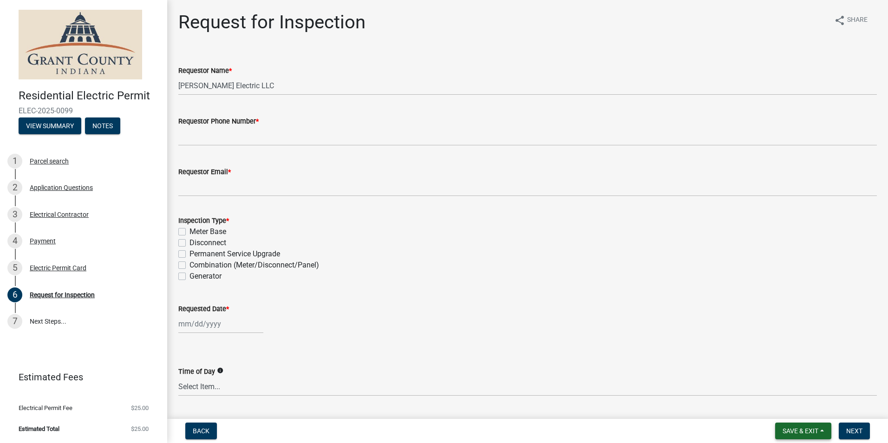
click at [797, 429] on span "Save & Exit" at bounding box center [800, 430] width 36 height 7
click at [797, 407] on button "Save & Exit" at bounding box center [794, 407] width 74 height 22
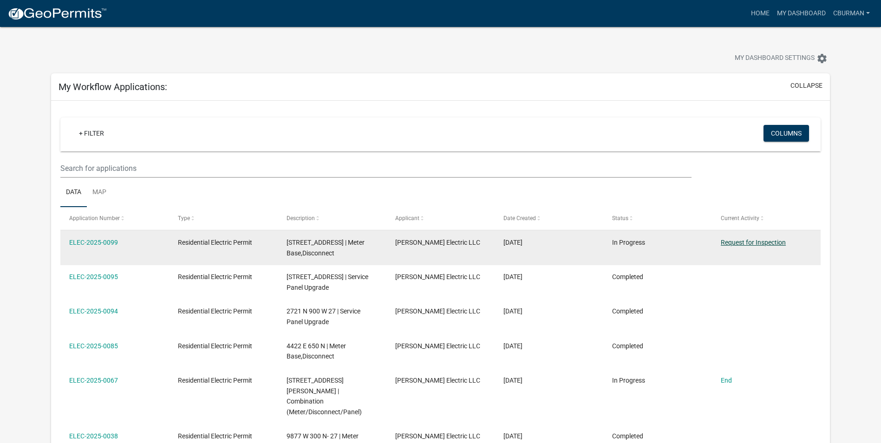
click at [759, 242] on link "Request for Inspection" at bounding box center [753, 242] width 65 height 7
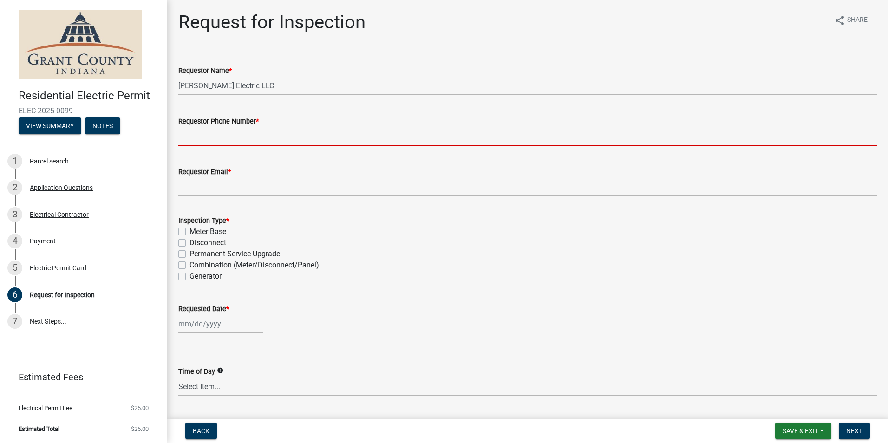
click at [219, 136] on input "Requestor Phone Number *" at bounding box center [527, 136] width 698 height 19
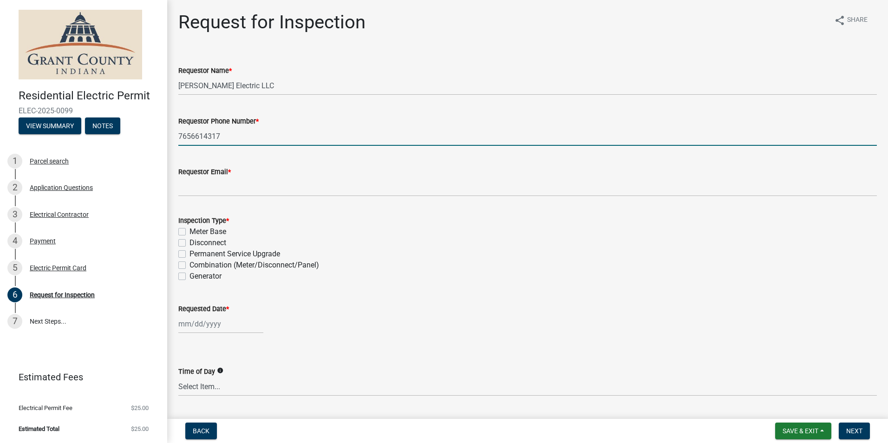
type input "7656614317"
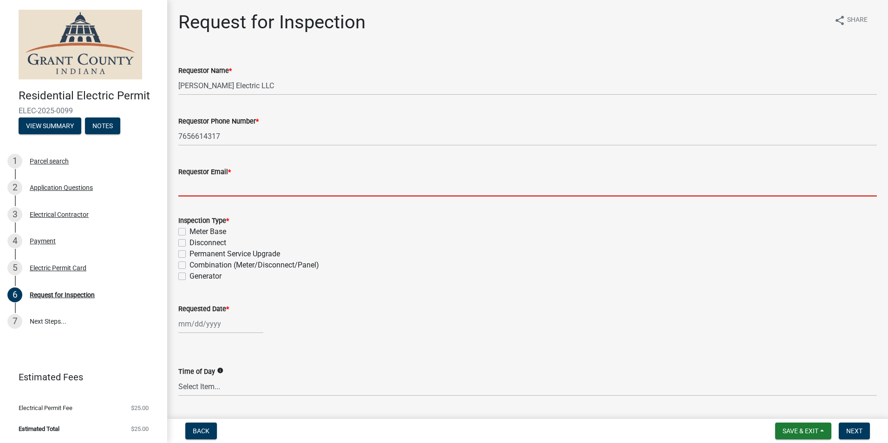
click at [391, 184] on input "Requestor Email *" at bounding box center [527, 186] width 698 height 19
type input "[EMAIL_ADDRESS][DOMAIN_NAME]"
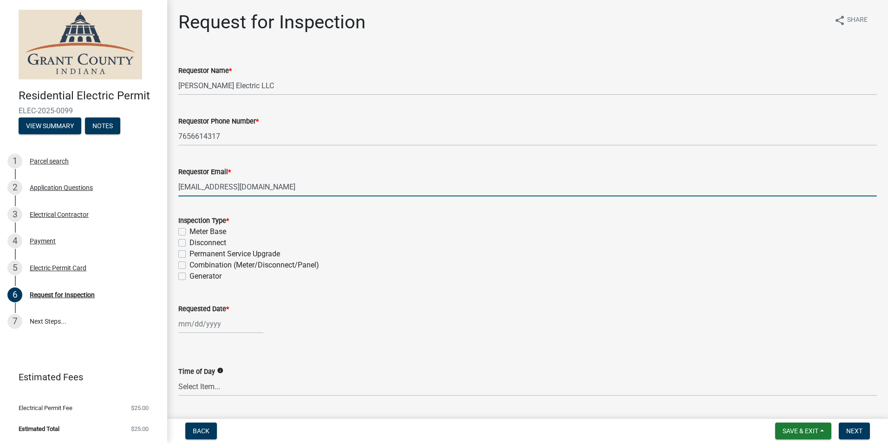
select select "8"
select select "2025"
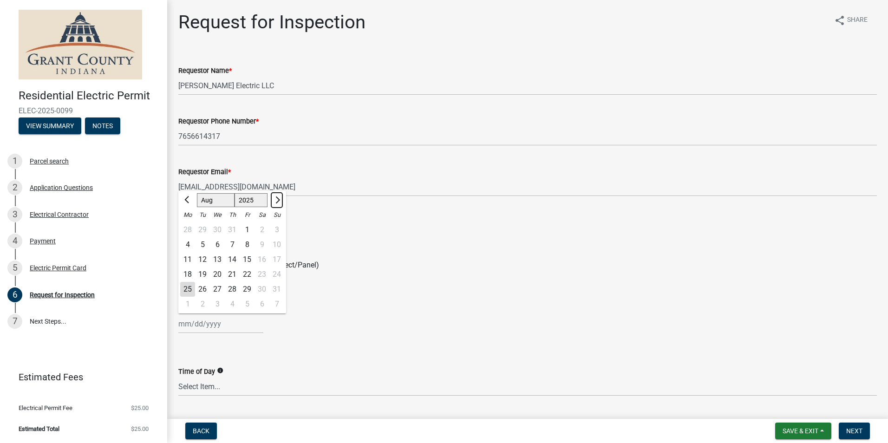
click at [276, 201] on span "Next month" at bounding box center [276, 199] width 7 height 7
select select "9"
click at [215, 229] on div "3" at bounding box center [217, 229] width 15 height 15
type input "09/03/2025"
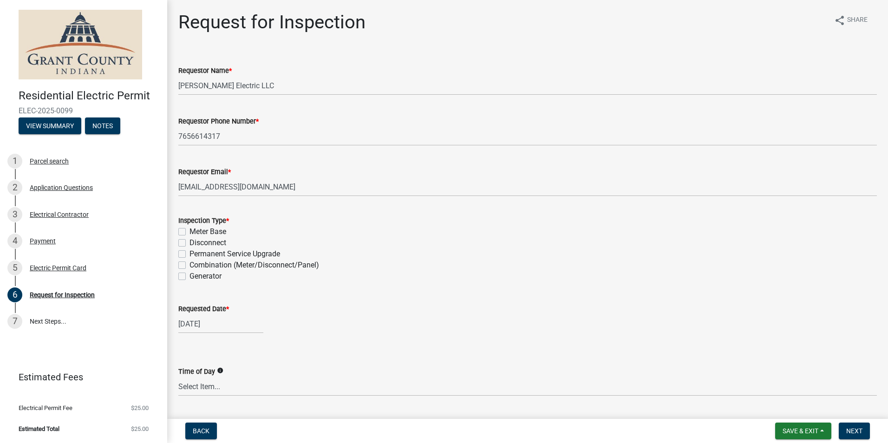
click at [189, 232] on label "Meter Base" at bounding box center [207, 231] width 37 height 11
click at [189, 232] on input "Meter Base" at bounding box center [192, 229] width 6 height 6
checkbox input "true"
checkbox input "false"
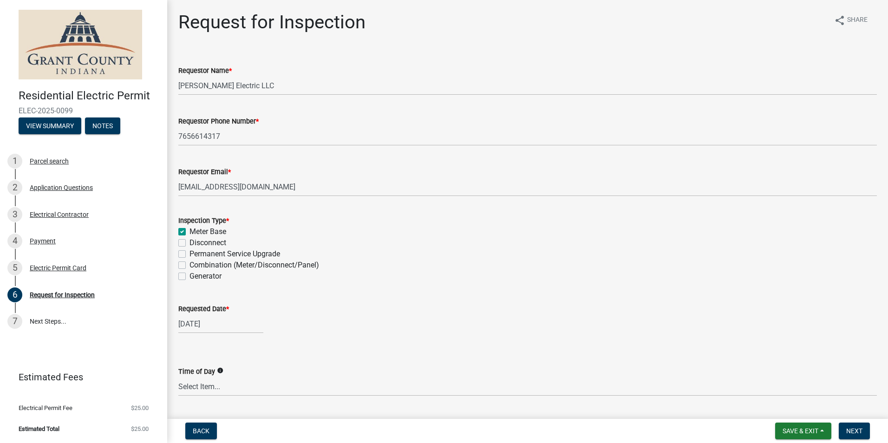
checkbox input "false"
click at [189, 240] on label "Disconnect" at bounding box center [207, 242] width 37 height 11
click at [189, 240] on input "Disconnect" at bounding box center [192, 240] width 6 height 6
checkbox input "true"
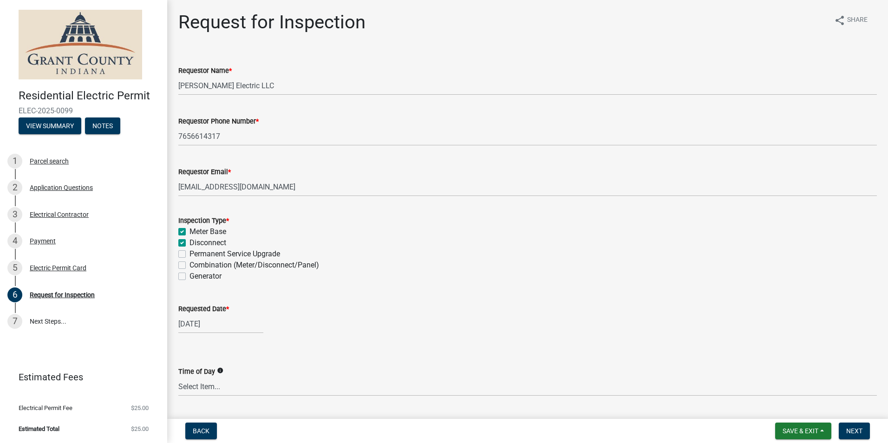
checkbox input "true"
checkbox input "false"
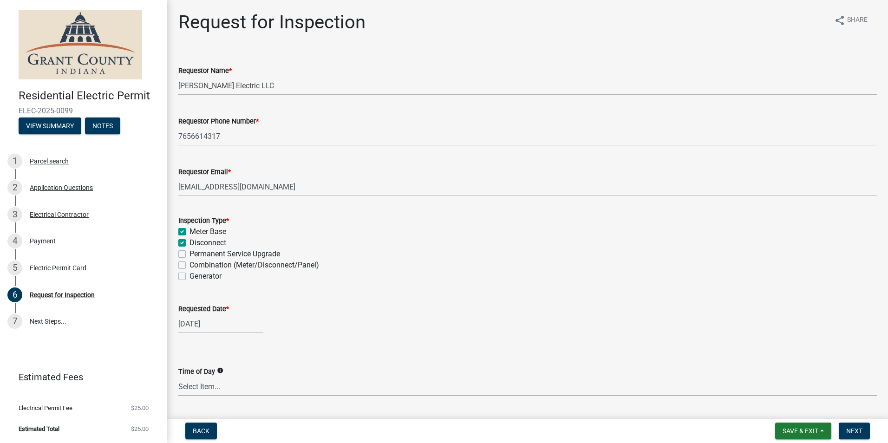
click at [221, 392] on select "Select Item... AM PM Anytime" at bounding box center [527, 386] width 698 height 19
click at [178, 377] on select "Select Item... AM PM Anytime" at bounding box center [527, 386] width 698 height 19
select select "49101b90-ec6f-4600-869b-82a4ca12f2b9"
click at [355, 343] on div "Time of Day info Select Item... AM PM Anytime" at bounding box center [527, 369] width 698 height 54
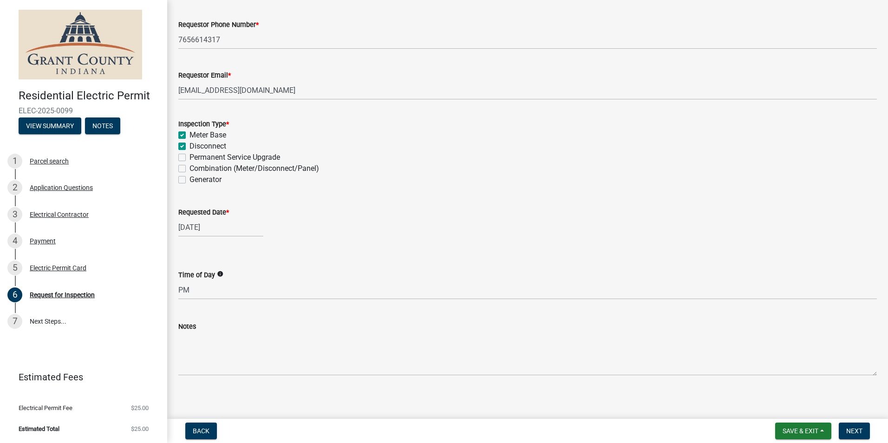
scroll to position [101, 0]
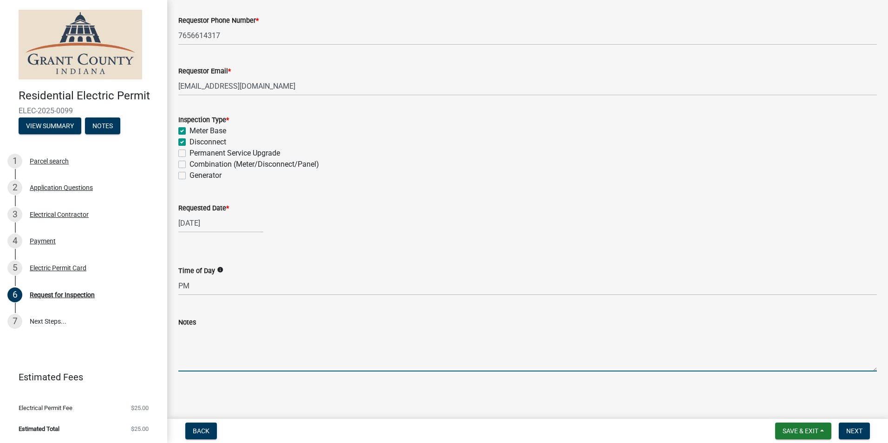
click at [242, 364] on textarea "Notes" at bounding box center [527, 350] width 698 height 44
type textarea "Installing new 200A meter disconnect combo and refeeding two existing 100A pane…"
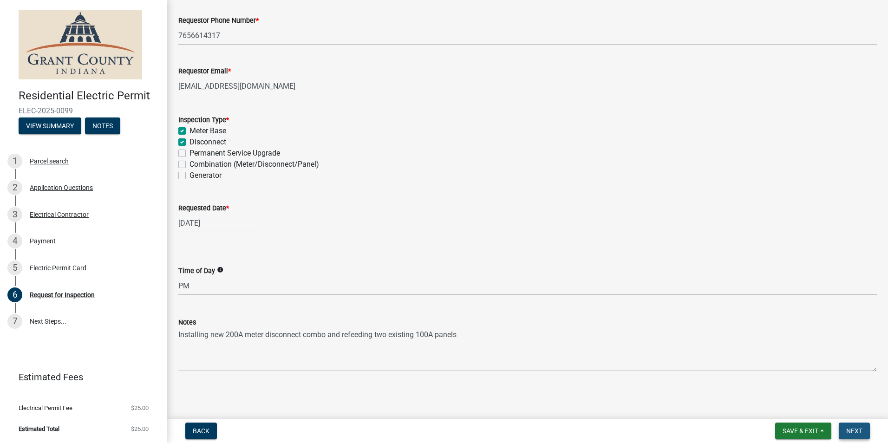
click at [858, 429] on span "Next" at bounding box center [854, 430] width 16 height 7
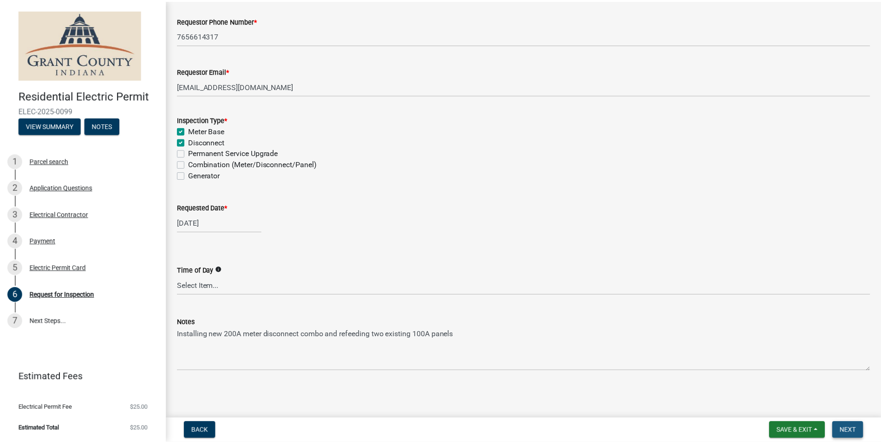
scroll to position [0, 0]
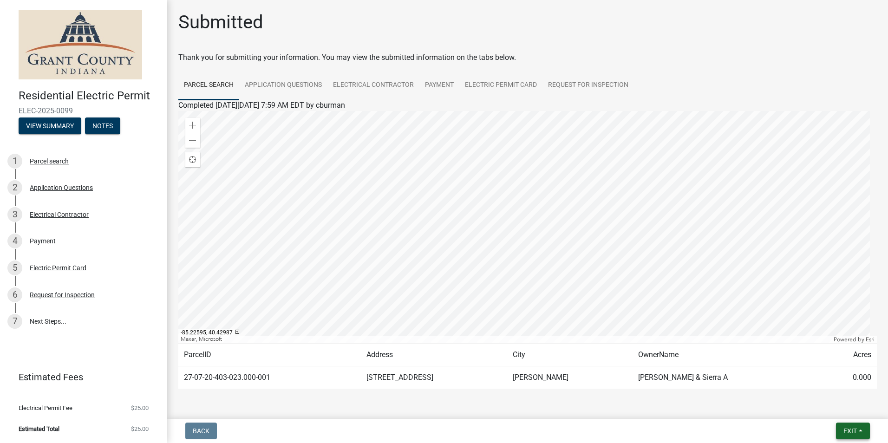
click at [857, 432] on span "Exit" at bounding box center [849, 430] width 13 height 7
click at [839, 410] on button "Save & Exit" at bounding box center [832, 407] width 74 height 22
